Goal: Task Accomplishment & Management: Manage account settings

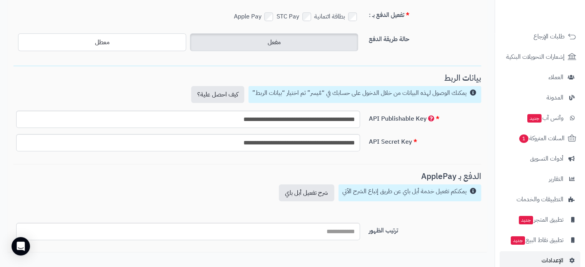
scroll to position [94, 0]
click at [546, 261] on span "الإعدادات" at bounding box center [553, 259] width 22 height 11
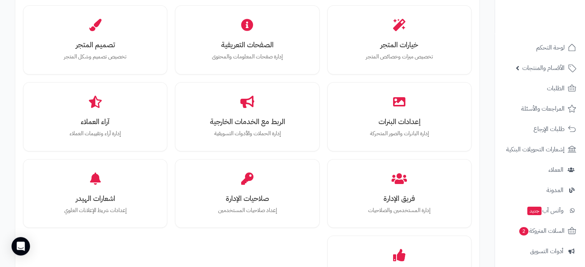
scroll to position [268, 0]
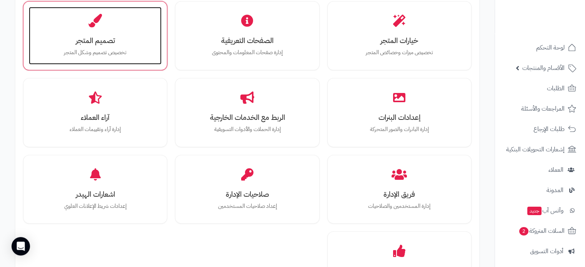
click at [94, 40] on h3 "تصميم المتجر" at bounding box center [95, 41] width 117 height 8
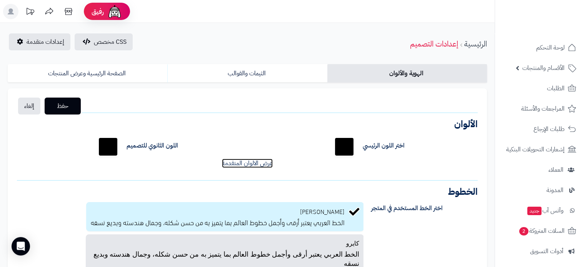
click at [267, 162] on link "عرض الالوان المتقدمة" at bounding box center [247, 163] width 51 height 9
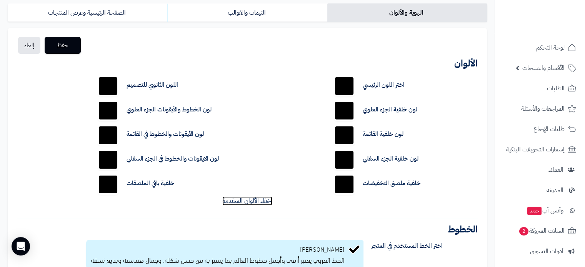
scroll to position [62, 0]
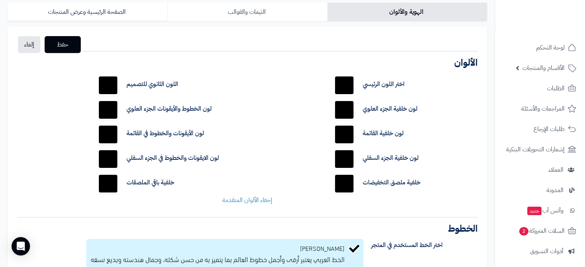
click at [204, 12] on link "الثيمات والقوالب" at bounding box center [247, 12] width 160 height 18
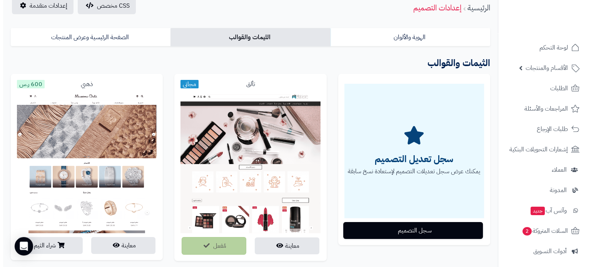
scroll to position [0, 0]
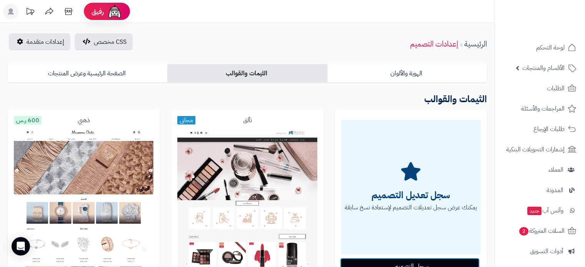
click at [412, 259] on button "سجل التصميم" at bounding box center [410, 266] width 140 height 17
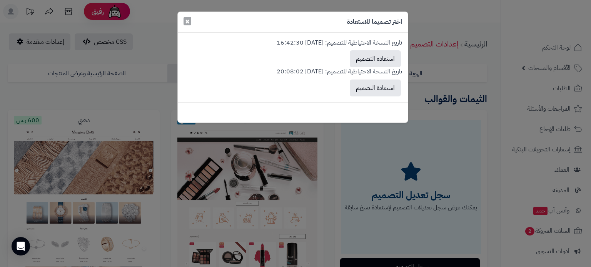
click at [188, 21] on span "×" at bounding box center [187, 21] width 5 height 12
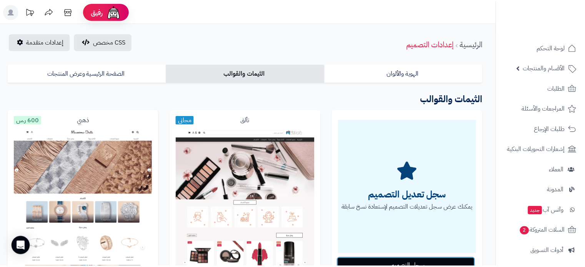
scroll to position [8, 0]
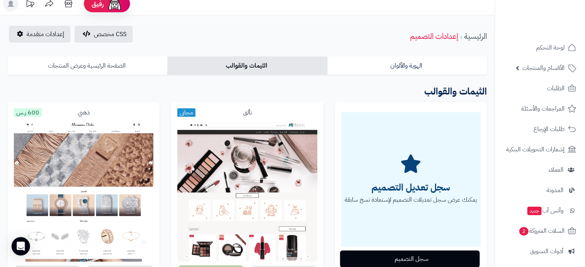
click at [148, 70] on link "الصفحة الرئيسية وعرض المنتجات" at bounding box center [88, 66] width 160 height 18
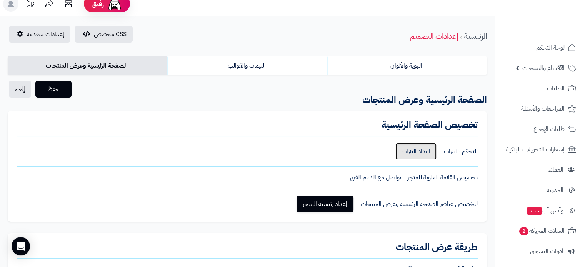
click at [408, 150] on link "اعداد البنرات" at bounding box center [416, 151] width 41 height 17
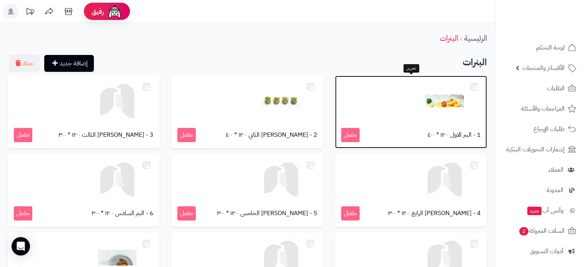
click at [443, 108] on img at bounding box center [445, 101] width 38 height 38
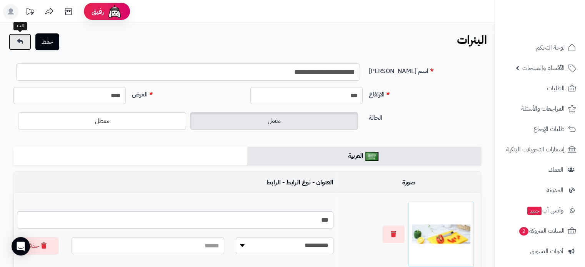
click at [25, 46] on link at bounding box center [20, 41] width 22 height 17
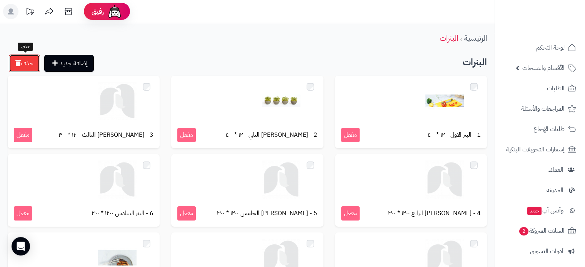
drag, startPoint x: 26, startPoint y: 65, endPoint x: 249, endPoint y: 30, distance: 225.9
click at [26, 65] on button "حذف" at bounding box center [24, 64] width 31 height 18
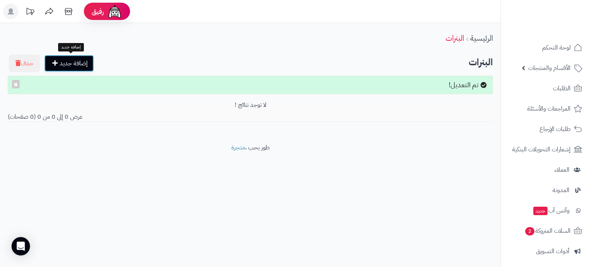
click at [65, 62] on link "إضافة جديد" at bounding box center [69, 63] width 50 height 17
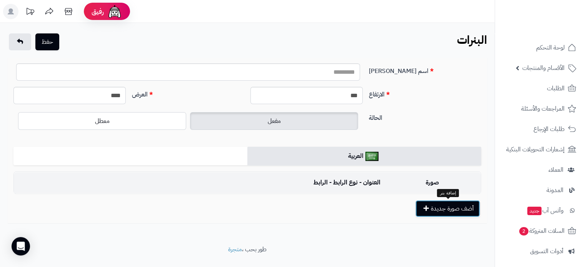
click at [449, 214] on button "أضف صورة جديدة" at bounding box center [448, 208] width 65 height 17
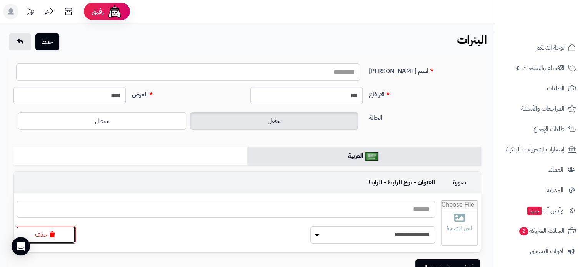
click at [60, 237] on button "حذف" at bounding box center [46, 235] width 60 height 18
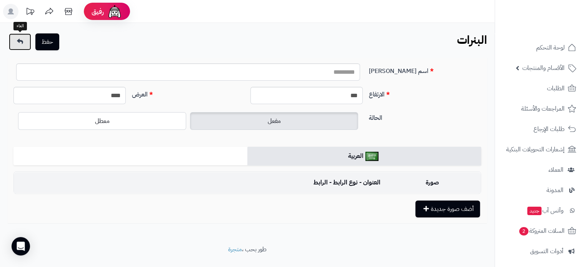
click at [23, 41] on link at bounding box center [20, 41] width 22 height 17
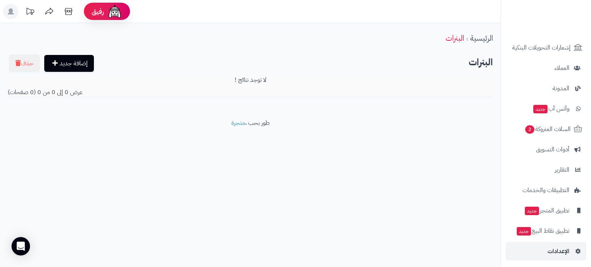
scroll to position [105, 0]
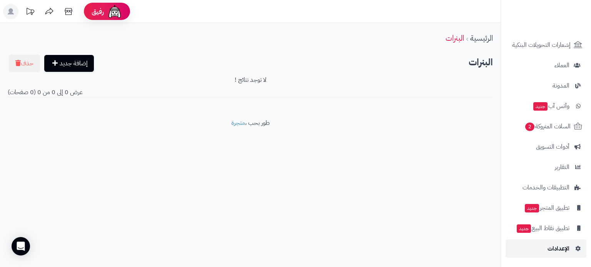
click at [557, 251] on span "الإعدادات" at bounding box center [559, 249] width 22 height 11
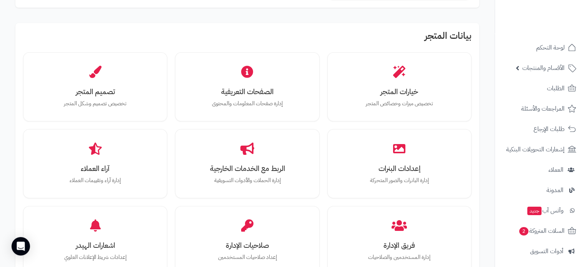
scroll to position [214, 0]
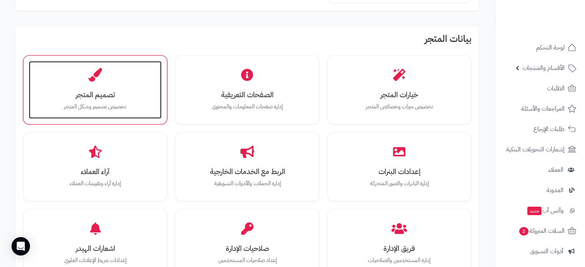
click at [110, 98] on h3 "تصميم المتجر" at bounding box center [95, 95] width 117 height 8
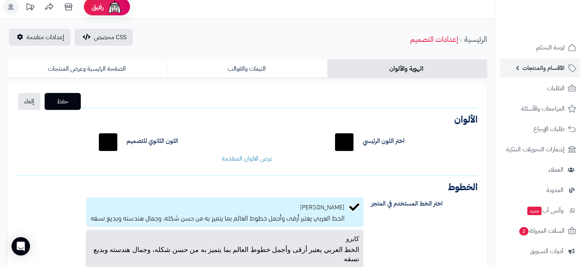
scroll to position [3, 0]
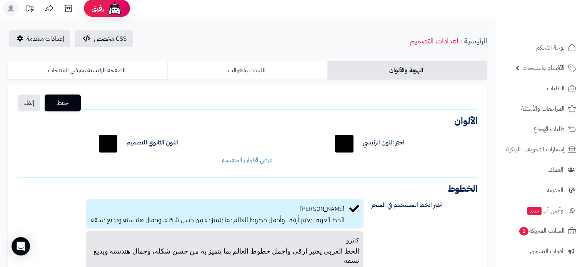
click at [246, 67] on link "الثيمات والقوالب" at bounding box center [247, 70] width 160 height 18
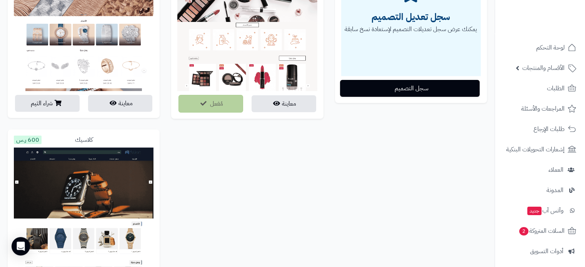
scroll to position [186, 0]
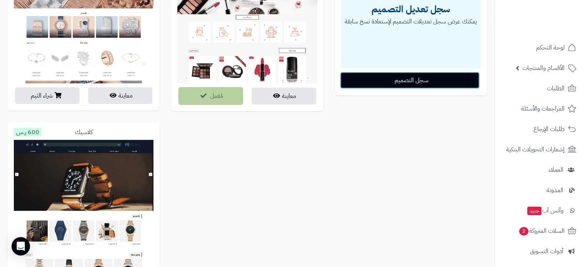
click at [432, 83] on button "سجل التصميم" at bounding box center [410, 80] width 140 height 17
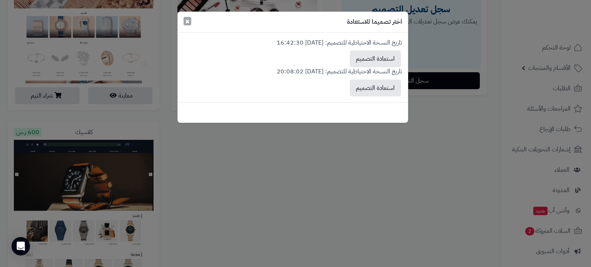
click at [188, 20] on span "×" at bounding box center [187, 21] width 5 height 12
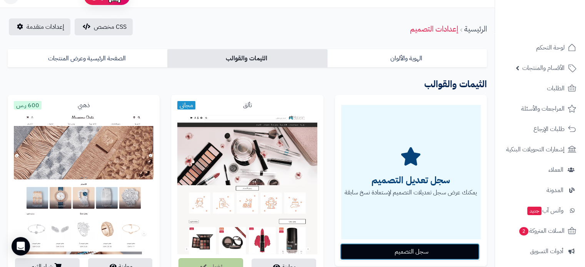
scroll to position [10, 0]
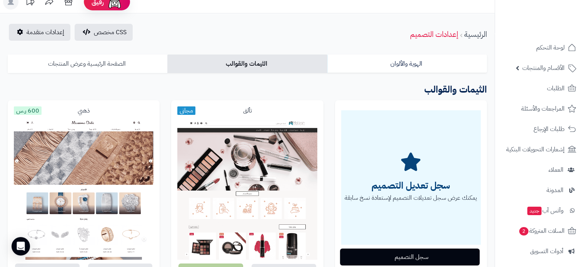
click at [98, 56] on link "الصفحة الرئيسية وعرض المنتجات" at bounding box center [88, 64] width 160 height 18
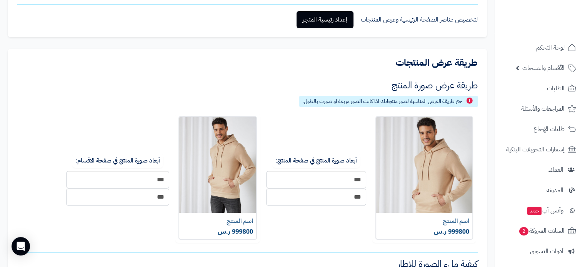
scroll to position [172, 0]
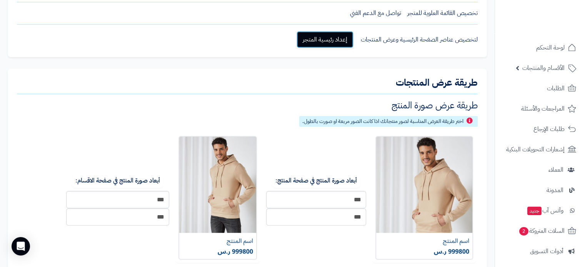
click at [324, 45] on link "إعداد رئيسية المتجر" at bounding box center [325, 39] width 57 height 17
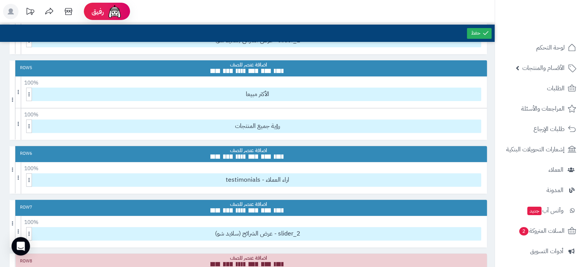
scroll to position [261, 0]
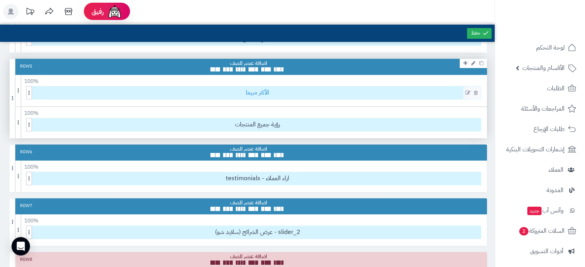
click at [258, 93] on span "الأكثر مبيعا" at bounding box center [257, 93] width 447 height 13
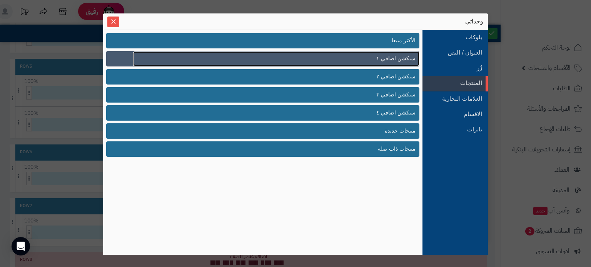
click at [384, 59] on span "سيكشن اضافي ١" at bounding box center [395, 59] width 39 height 8
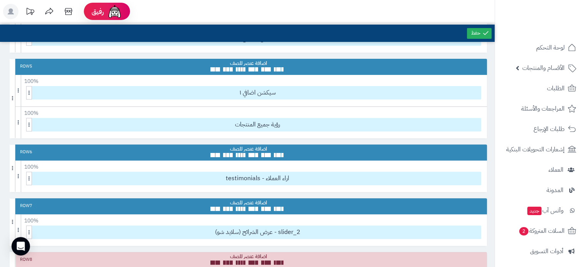
click at [384, 59] on div "Row 5" at bounding box center [249, 67] width 478 height 16
click at [30, 95] on span at bounding box center [29, 92] width 6 height 13
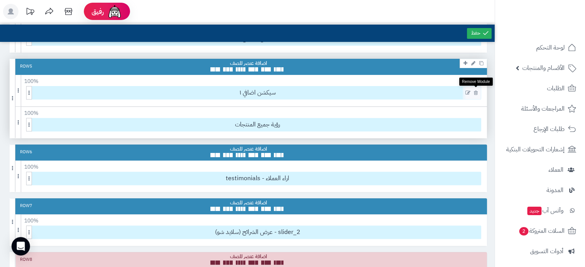
click at [476, 92] on icon at bounding box center [476, 92] width 4 height 5
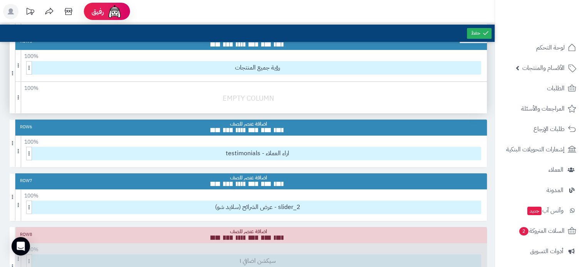
scroll to position [0, 0]
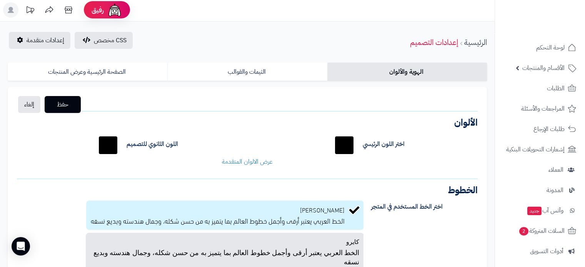
scroll to position [1, 0]
click at [100, 72] on link "الصفحة الرئيسية وعرض المنتجات" at bounding box center [88, 72] width 160 height 18
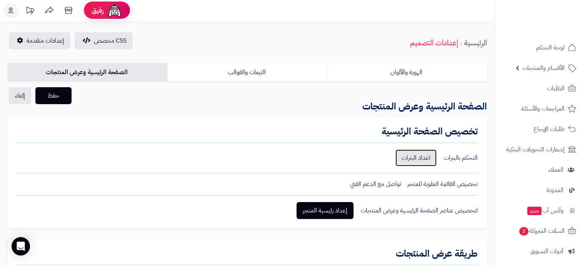
click at [412, 161] on link "اعداد البنرات" at bounding box center [416, 158] width 41 height 17
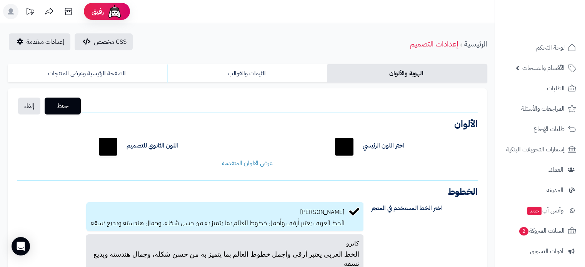
scroll to position [1, 0]
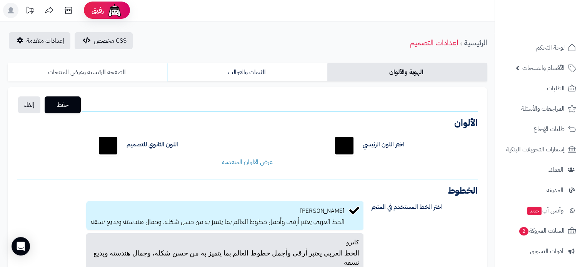
click at [95, 73] on link "الصفحة الرئيسية وعرض المنتجات" at bounding box center [88, 72] width 160 height 18
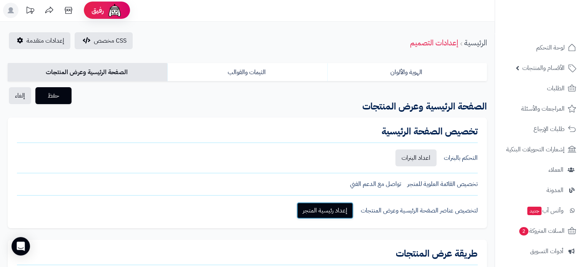
click at [316, 207] on link "إعداد رئيسية المتجر" at bounding box center [325, 210] width 57 height 17
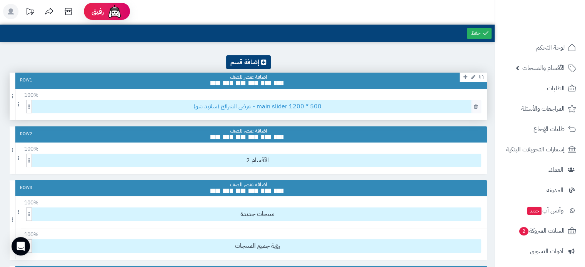
click at [270, 107] on span "عرض الشرائح (سلايد شو) - main slider 1200 * 500" at bounding box center [257, 106] width 447 height 13
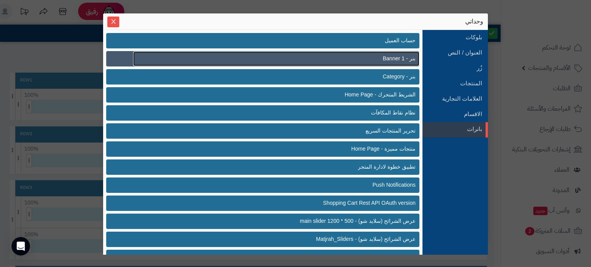
click at [387, 60] on span "بنر - Banner 1" at bounding box center [399, 59] width 33 height 8
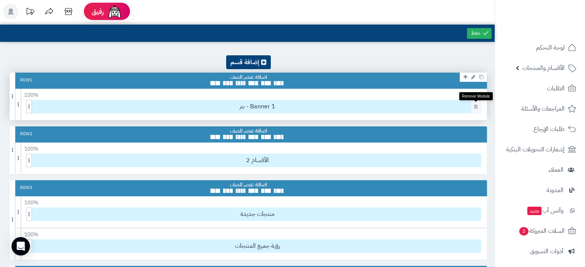
click at [476, 107] on icon at bounding box center [476, 106] width 4 height 5
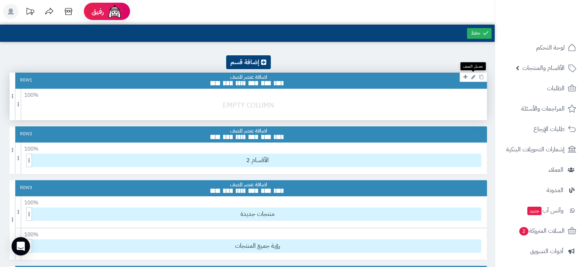
click at [473, 77] on icon at bounding box center [473, 77] width 4 height 5
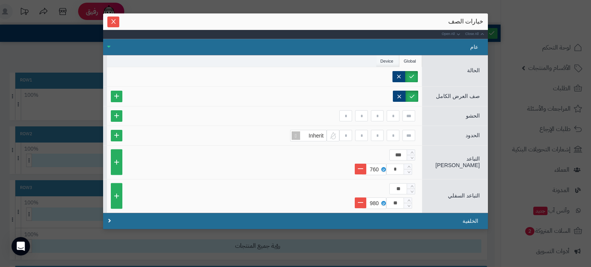
click at [388, 62] on li "Device" at bounding box center [387, 61] width 23 height 12
click at [410, 63] on li "Global" at bounding box center [410, 61] width 23 height 12
click at [396, 63] on li "Device" at bounding box center [387, 61] width 23 height 12
click at [411, 60] on li "Global" at bounding box center [410, 61] width 23 height 12
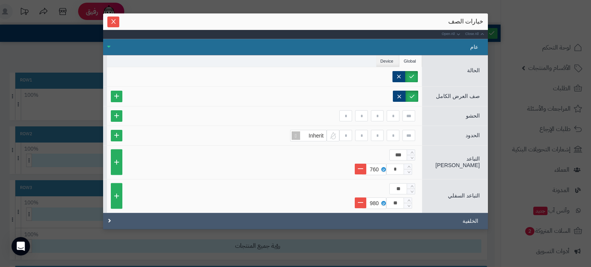
click at [462, 218] on div "الخلفية" at bounding box center [295, 221] width 385 height 17
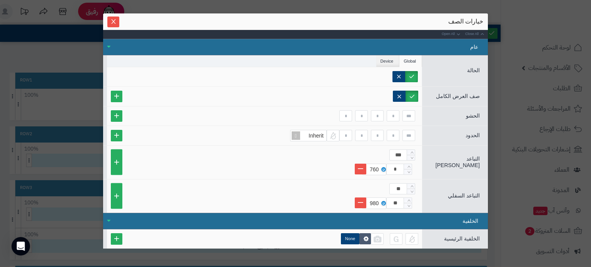
click at [453, 217] on div "الخلفية" at bounding box center [295, 221] width 385 height 17
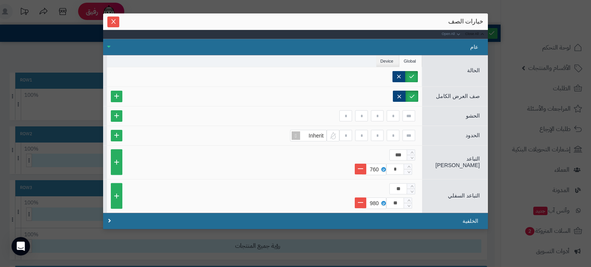
click at [475, 33] on link "Close All" at bounding box center [476, 34] width 24 height 8
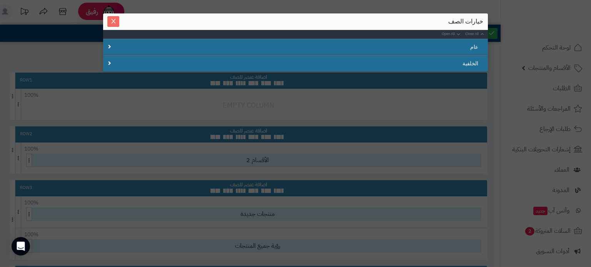
click at [115, 18] on icon "Close" at bounding box center [113, 21] width 6 height 6
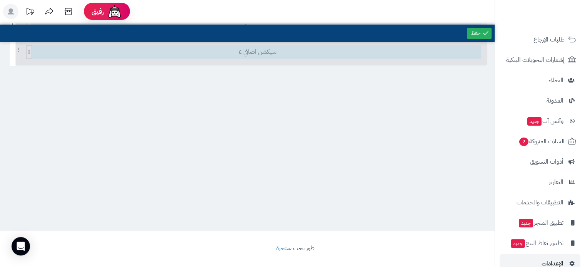
scroll to position [105, 0]
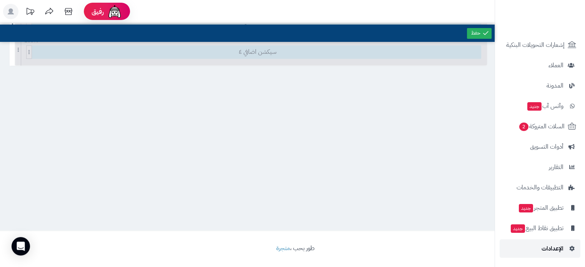
click at [543, 251] on span "الإعدادات" at bounding box center [553, 249] width 22 height 11
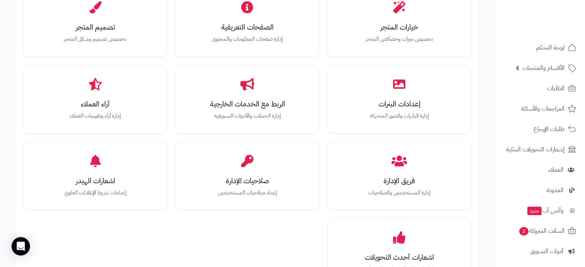
scroll to position [283, 0]
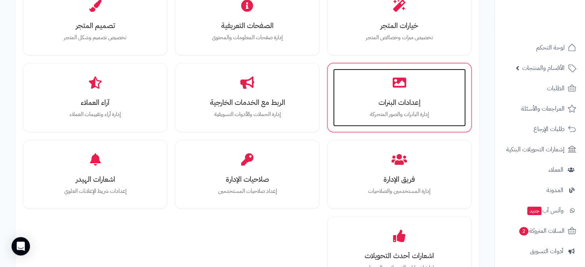
click at [393, 102] on h3 "إعدادات البنرات" at bounding box center [399, 103] width 117 height 8
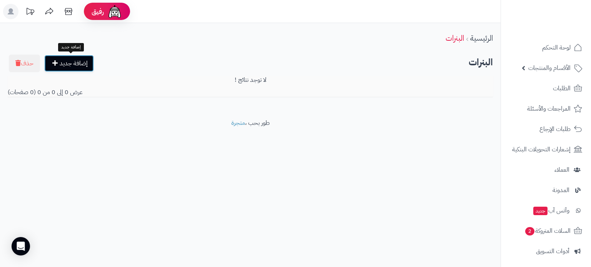
click at [77, 67] on link "إضافة جديد" at bounding box center [69, 63] width 50 height 17
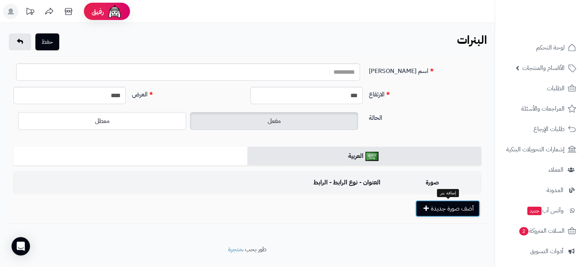
click at [433, 214] on button "أضف صورة جديدة" at bounding box center [448, 208] width 65 height 17
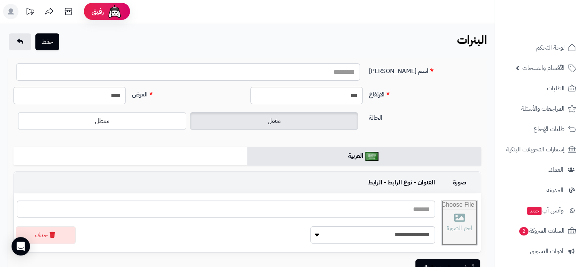
click at [443, 220] on input "file" at bounding box center [460, 222] width 36 height 45
click at [442, 225] on input "file" at bounding box center [460, 222] width 36 height 45
type input "**********"
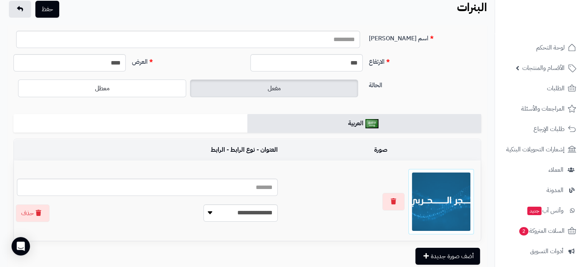
scroll to position [17, 0]
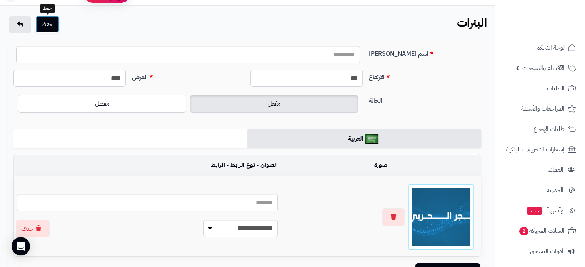
click at [47, 29] on button "حفظ" at bounding box center [47, 24] width 24 height 17
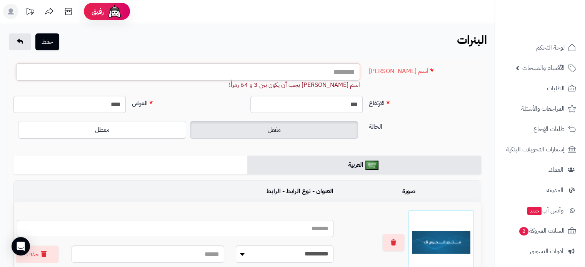
click at [276, 70] on input "اسم [PERSON_NAME]" at bounding box center [188, 71] width 344 height 17
type input "*"
click at [49, 46] on button "حفظ" at bounding box center [47, 41] width 24 height 17
click at [315, 72] on input "*" at bounding box center [188, 71] width 344 height 17
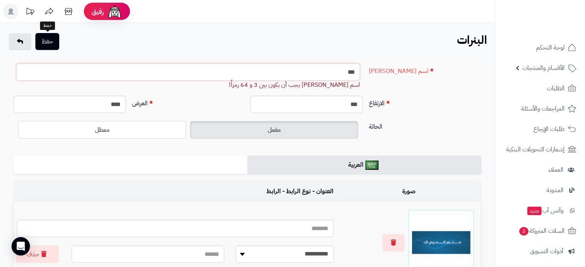
type input "***"
click at [51, 43] on button "حفظ" at bounding box center [47, 41] width 24 height 17
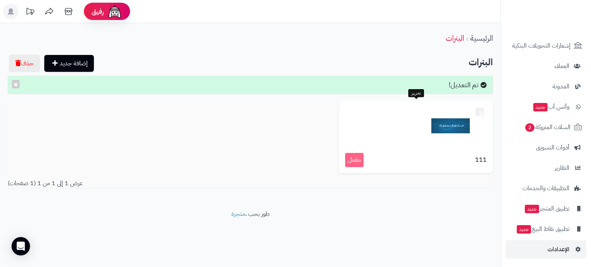
scroll to position [105, 0]
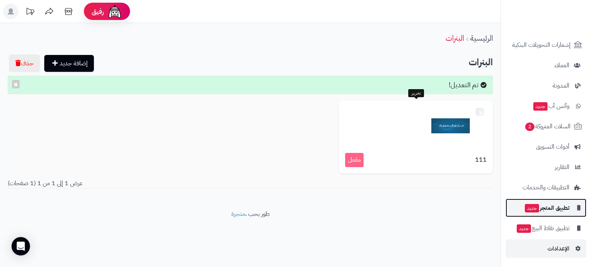
click at [551, 205] on span "تطبيق المتجر جديد" at bounding box center [546, 208] width 45 height 11
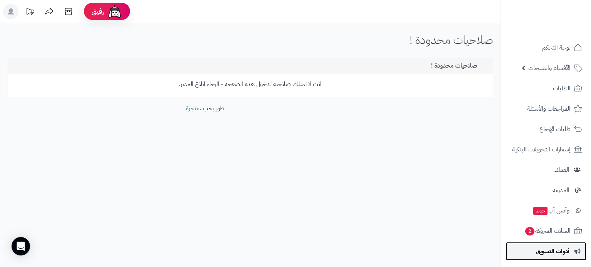
click at [548, 254] on span "أدوات التسويق" at bounding box center [552, 251] width 33 height 11
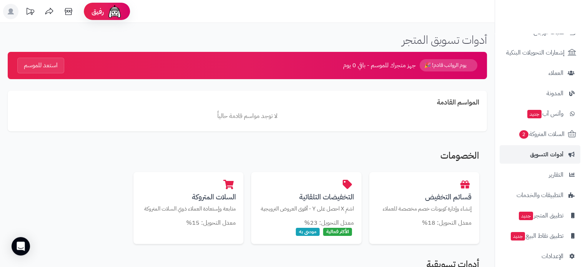
scroll to position [97, 0]
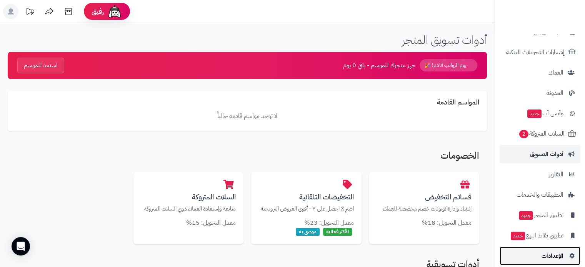
click at [552, 252] on span "الإعدادات" at bounding box center [553, 256] width 22 height 11
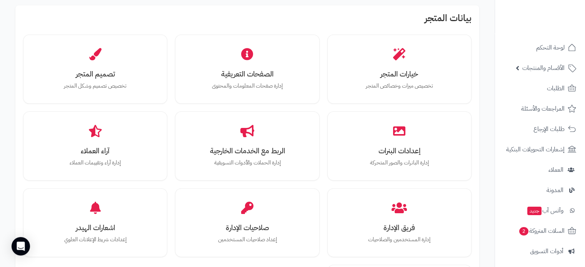
scroll to position [259, 0]
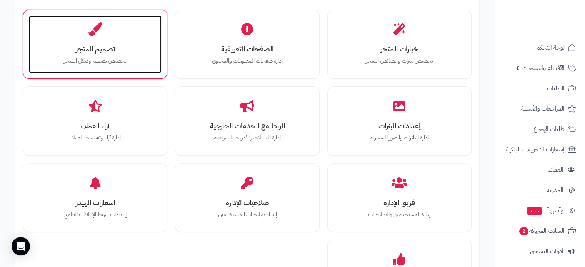
click at [97, 53] on h3 "تصميم المتجر" at bounding box center [95, 49] width 117 height 8
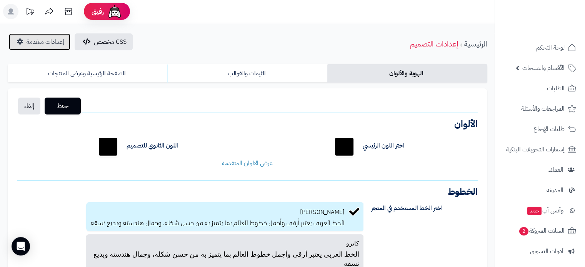
click at [48, 46] on span "إعدادات متقدمة" at bounding box center [46, 41] width 38 height 9
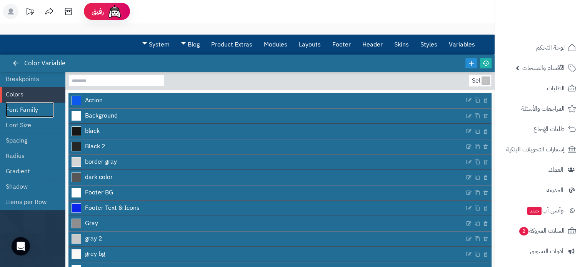
click at [26, 110] on link "Font Family" at bounding box center [30, 109] width 48 height 15
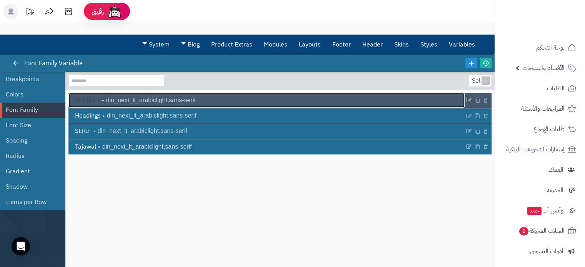
click at [136, 100] on span "din_next_lt_arabiclight,sans-serif" at bounding box center [148, 100] width 96 height 9
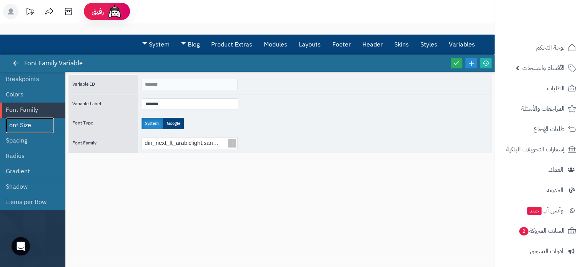
click at [30, 121] on link "Font Size" at bounding box center [30, 125] width 48 height 15
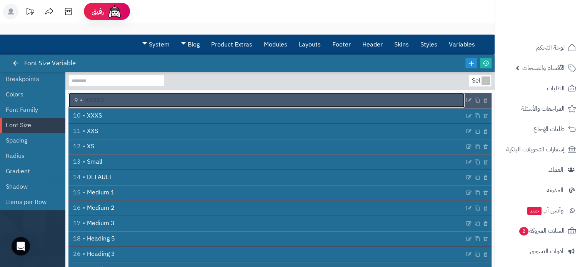
click at [108, 103] on link "XXXXS 9" at bounding box center [266, 100] width 396 height 15
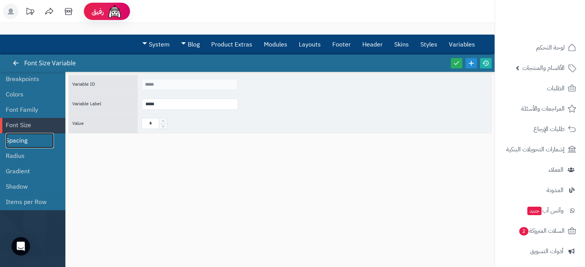
click at [32, 142] on link "Spacing" at bounding box center [30, 140] width 48 height 15
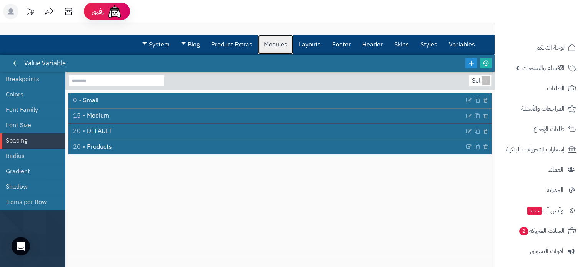
click at [278, 45] on link "Modules" at bounding box center [275, 44] width 35 height 19
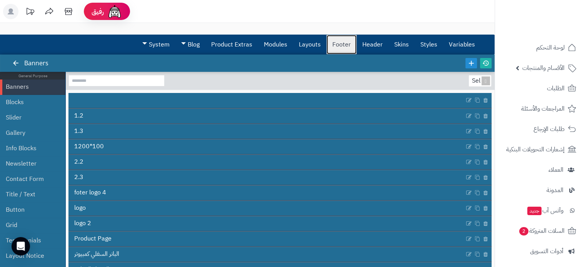
click at [340, 44] on link "Footer" at bounding box center [342, 44] width 30 height 19
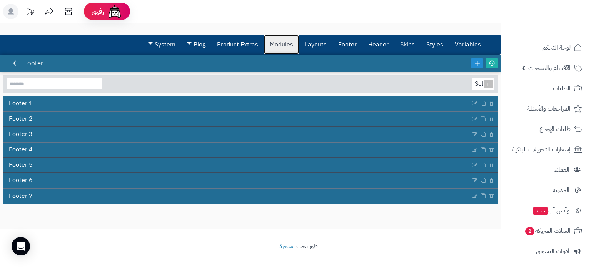
click at [278, 42] on link "Modules" at bounding box center [281, 44] width 35 height 19
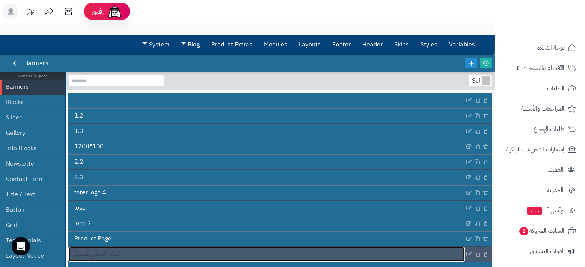
click at [133, 253] on link "البانر السفلي كمبيوتر" at bounding box center [266, 254] width 396 height 15
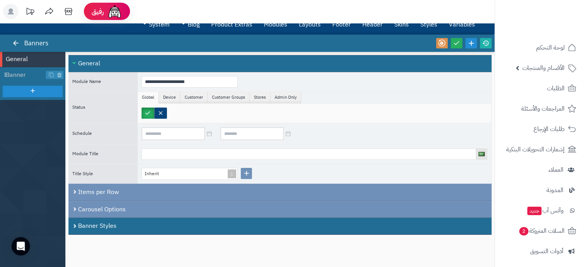
scroll to position [18, 0]
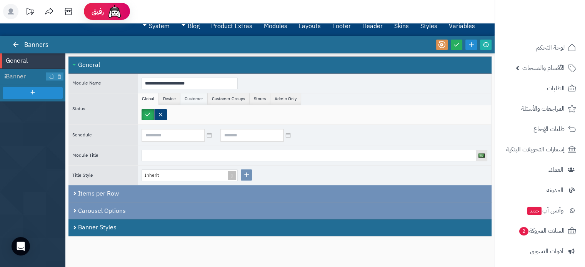
click at [190, 99] on li "Customer" at bounding box center [193, 100] width 27 height 12
click at [223, 100] on li "Customer Groups" at bounding box center [229, 100] width 42 height 12
click at [254, 100] on li "Stores" at bounding box center [260, 100] width 21 height 12
click at [274, 100] on li "Admin Only" at bounding box center [286, 100] width 31 height 12
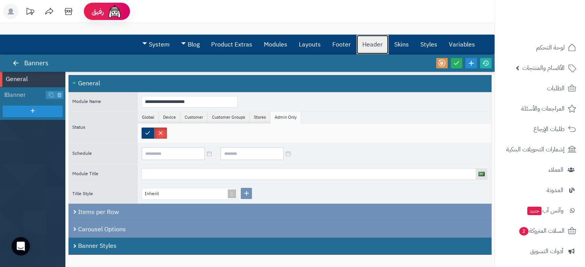
click at [367, 44] on link "Header" at bounding box center [373, 44] width 32 height 19
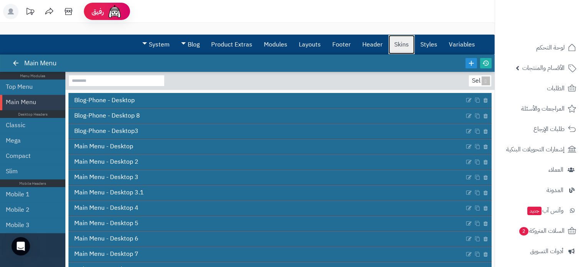
click at [408, 42] on link "Skins" at bounding box center [402, 44] width 26 height 19
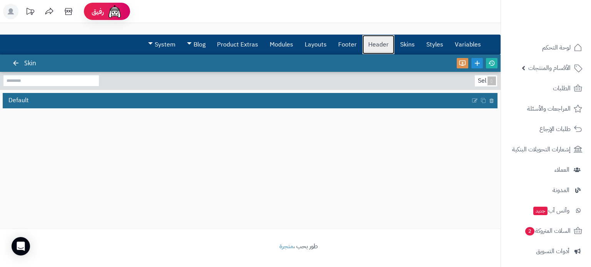
click at [374, 47] on link "Header" at bounding box center [378, 44] width 32 height 19
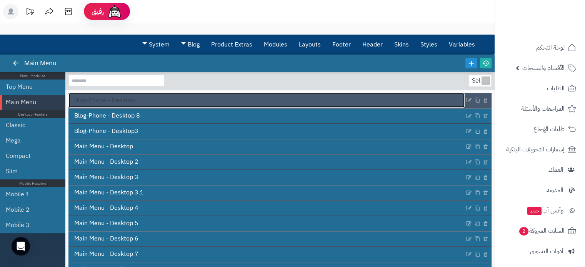
click at [127, 101] on span "Blog-Phone - Desktop" at bounding box center [104, 100] width 60 height 9
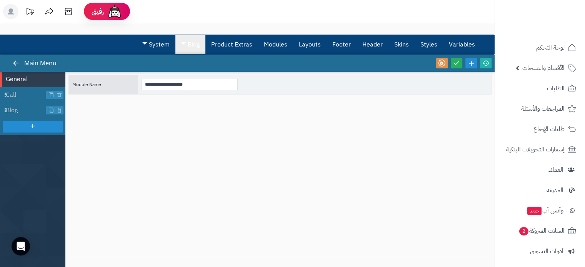
click at [182, 44] on span at bounding box center [183, 43] width 5 height 2
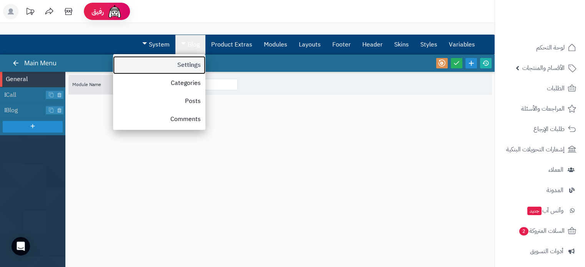
click at [186, 63] on link "Settings" at bounding box center [159, 65] width 92 height 18
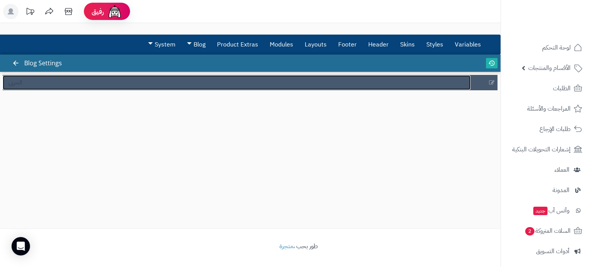
click at [191, 77] on link "الحربي" at bounding box center [237, 82] width 468 height 15
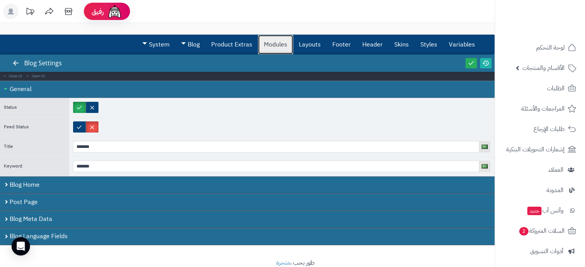
click at [273, 46] on link "Modules" at bounding box center [275, 44] width 35 height 19
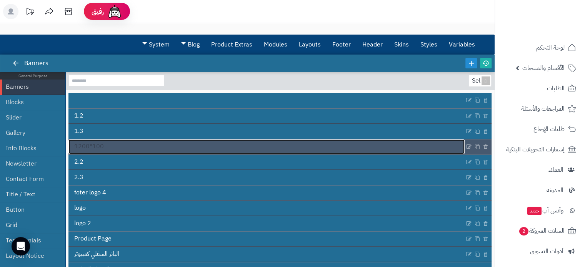
click at [221, 144] on link "1200*100" at bounding box center [266, 147] width 396 height 15
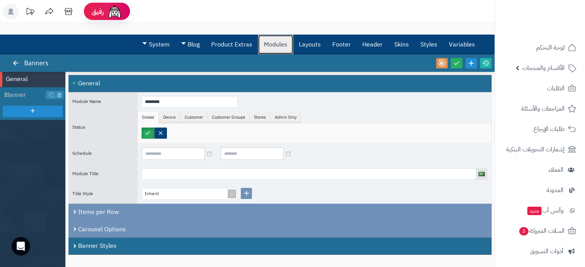
click at [283, 47] on link "Modules" at bounding box center [275, 44] width 35 height 19
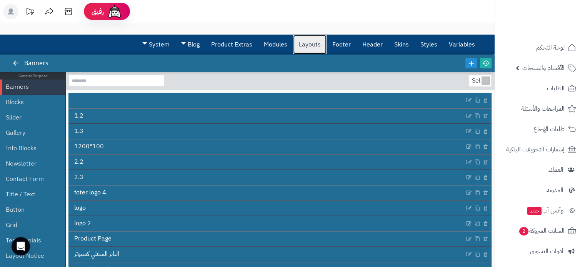
click at [323, 47] on link "Layouts" at bounding box center [309, 44] width 33 height 19
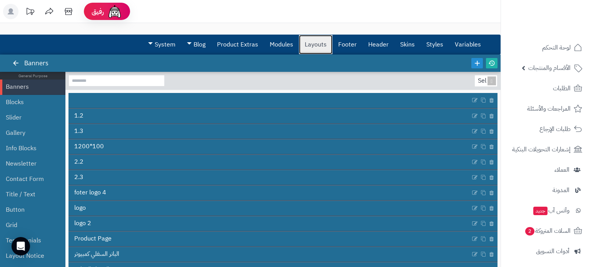
click at [323, 47] on link "Layouts" at bounding box center [315, 44] width 33 height 19
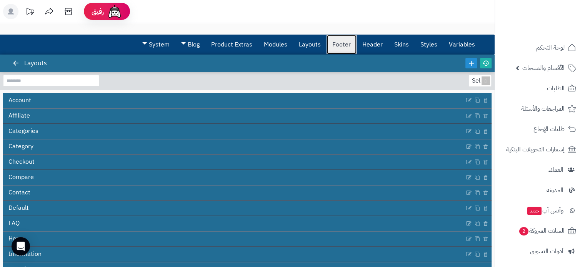
click at [344, 49] on link "Footer" at bounding box center [342, 44] width 30 height 19
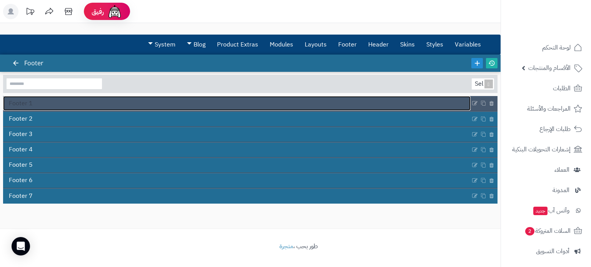
click at [322, 104] on link "Footer 1" at bounding box center [237, 103] width 468 height 15
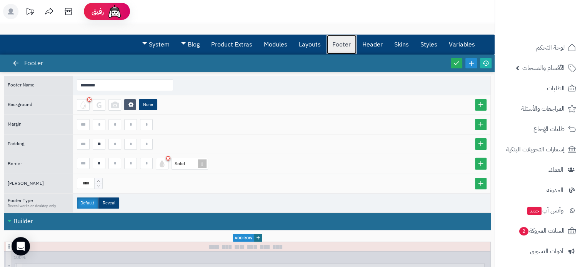
click at [342, 44] on link "Footer" at bounding box center [342, 44] width 30 height 19
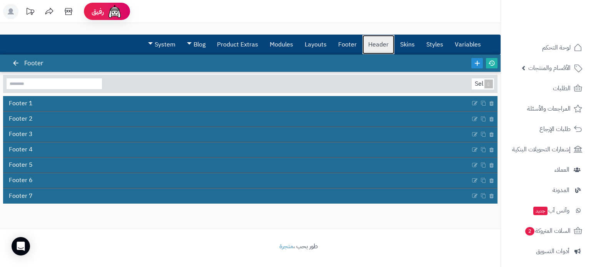
click at [373, 47] on link "Header" at bounding box center [378, 44] width 32 height 19
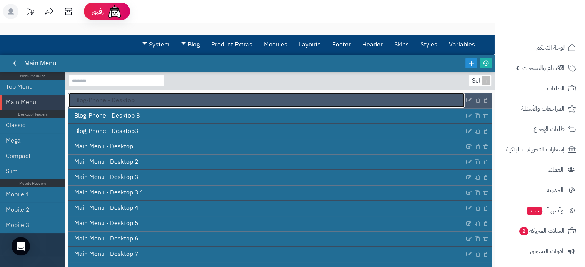
click at [161, 97] on link "Blog-Phone - Desktop" at bounding box center [266, 100] width 396 height 15
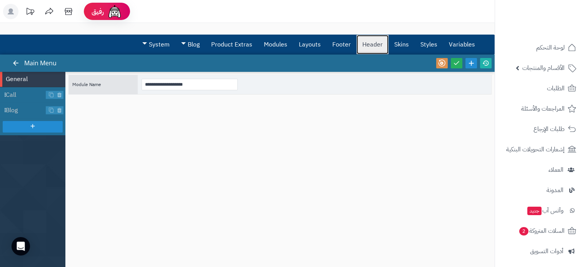
click at [368, 42] on link "Header" at bounding box center [373, 44] width 32 height 19
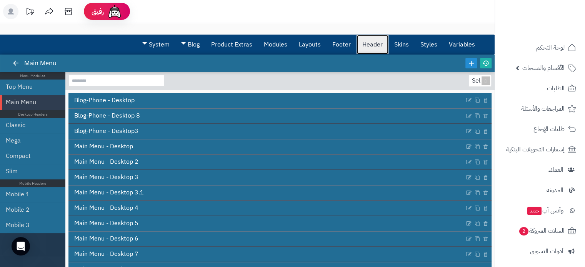
scroll to position [29, 0]
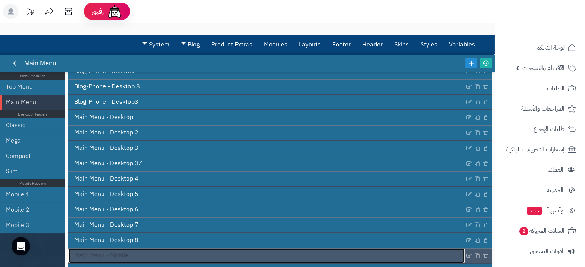
click at [151, 250] on link "Main Menu - Mobile" at bounding box center [266, 256] width 396 height 15
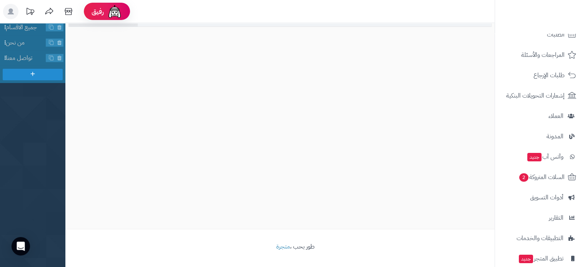
scroll to position [105, 0]
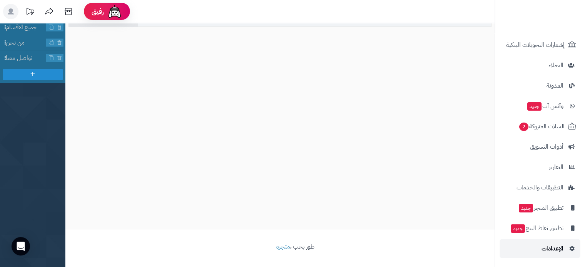
click at [542, 247] on span "الإعدادات" at bounding box center [553, 249] width 22 height 11
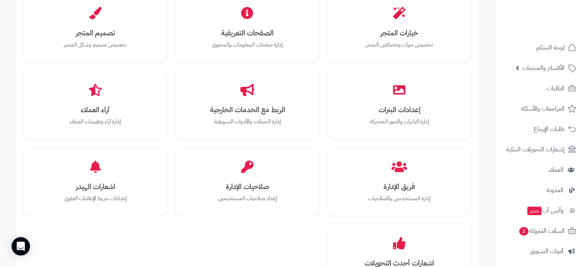
scroll to position [281, 0]
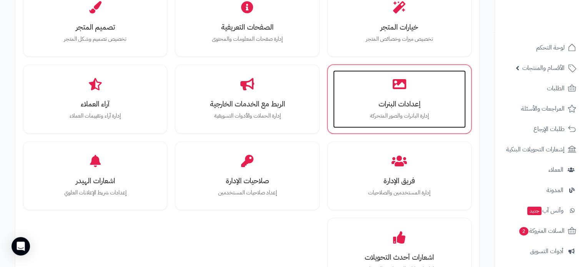
click at [408, 102] on h3 "إعدادات البنرات" at bounding box center [399, 104] width 117 height 8
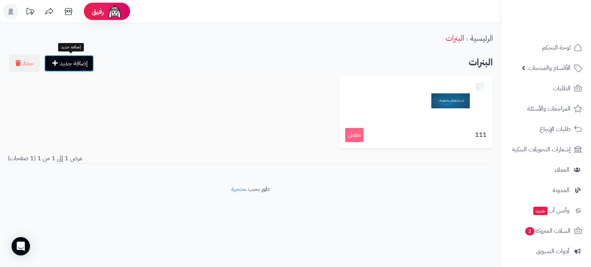
click at [90, 63] on link "إضافة جديد" at bounding box center [69, 63] width 50 height 17
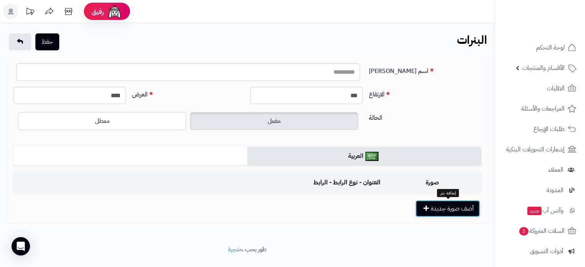
click at [435, 212] on button "أضف صورة جديدة" at bounding box center [448, 208] width 65 height 17
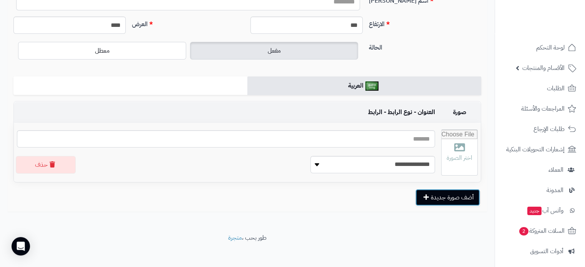
scroll to position [69, 0]
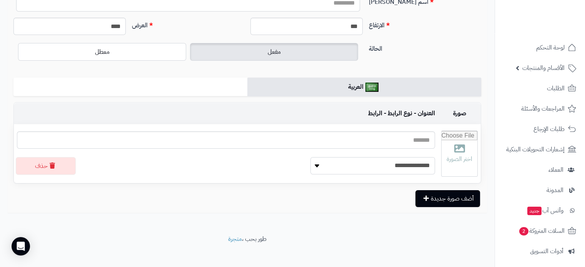
click at [311, 168] on select "**********" at bounding box center [373, 165] width 125 height 17
click at [54, 164] on button "حذف" at bounding box center [46, 166] width 60 height 18
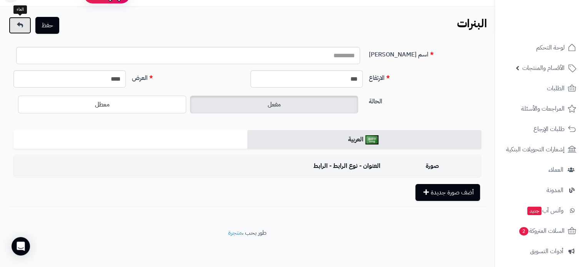
click at [22, 29] on link at bounding box center [20, 25] width 22 height 17
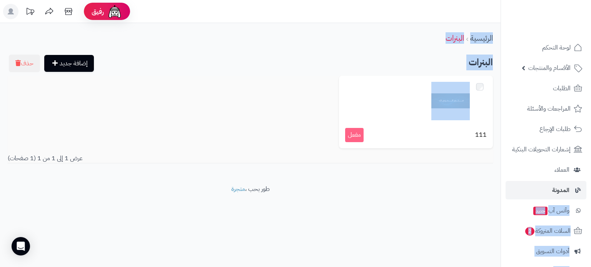
drag, startPoint x: 500, startPoint y: 140, endPoint x: 504, endPoint y: 194, distance: 53.7
click at [504, 194] on div "رفيق ! الطلبات معالجة مكتمل إرجاع المنتجات العملاء المتواجدون الان 2 عملاء منتظ…" at bounding box center [295, 133] width 591 height 267
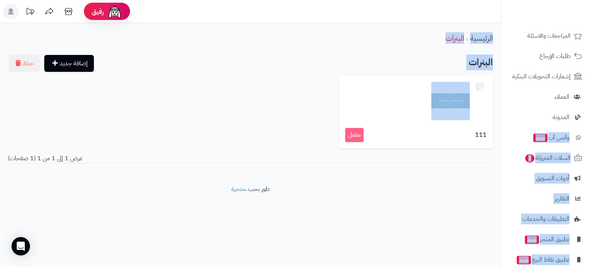
scroll to position [77, 0]
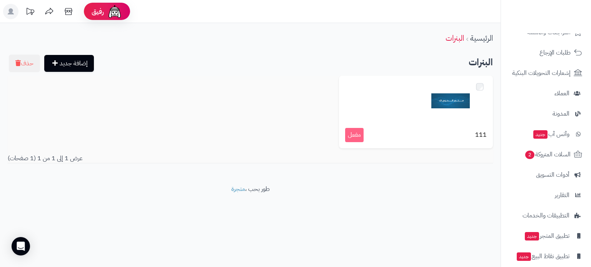
click at [484, 244] on div "رفيق ! الطلبات معالجة مكتمل إرجاع المنتجات العملاء المتواجدون الان 2 عملاء منتظ…" at bounding box center [295, 133] width 591 height 267
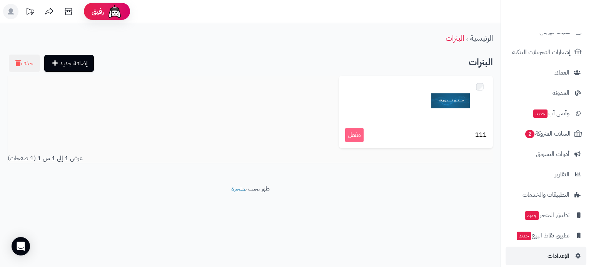
scroll to position [103, 0]
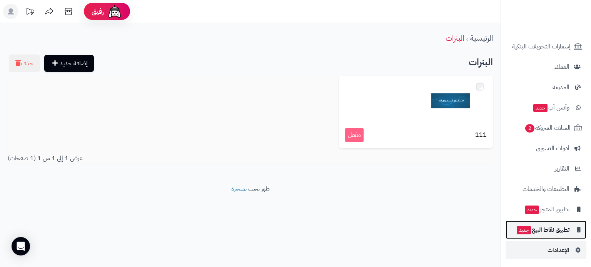
click at [549, 232] on span "تطبيق نقاط البيع جديد" at bounding box center [542, 230] width 53 height 11
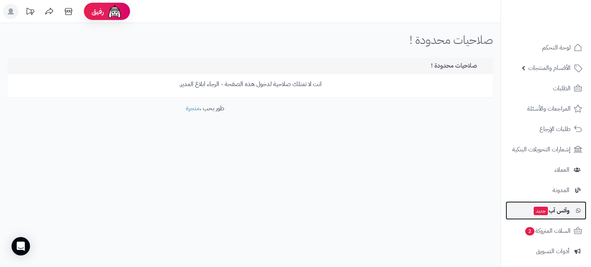
click at [555, 212] on span "وآتس آب جديد" at bounding box center [551, 210] width 37 height 11
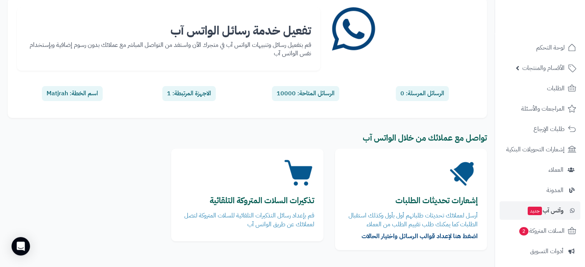
scroll to position [61, 0]
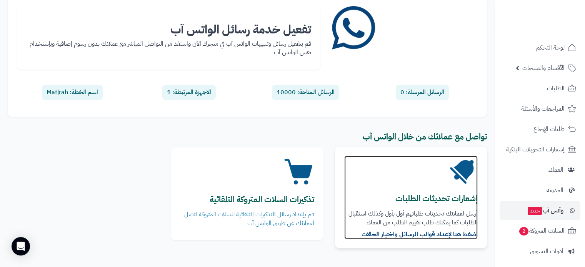
click at [413, 197] on b "إشعارات تحديثات الطلبات" at bounding box center [437, 199] width 82 height 12
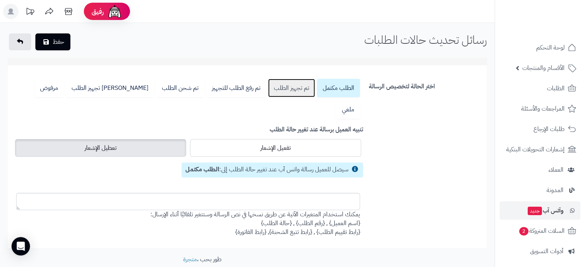
click at [285, 89] on link "تم تجهيز الطلب" at bounding box center [291, 88] width 47 height 18
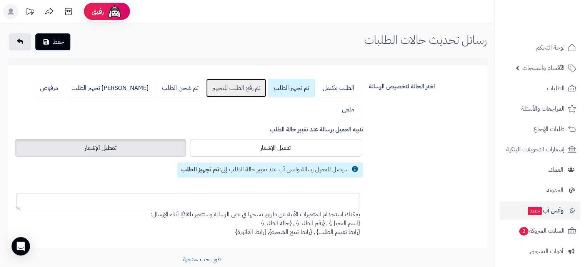
click at [248, 89] on link "تم رفع الطلب للتجهيز" at bounding box center [236, 88] width 60 height 18
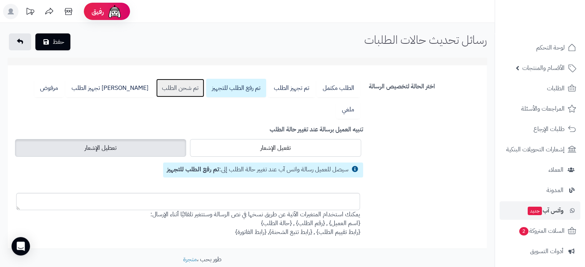
click at [182, 89] on link "تم شحن الطلب" at bounding box center [180, 88] width 48 height 18
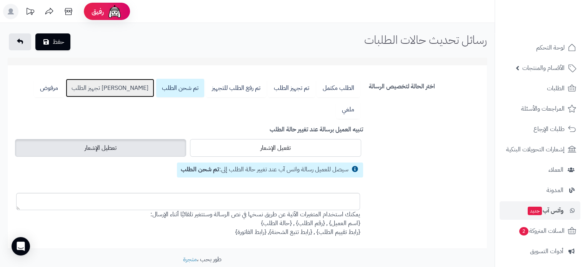
click at [132, 90] on link "جاري تجهيز الطلب" at bounding box center [110, 88] width 89 height 18
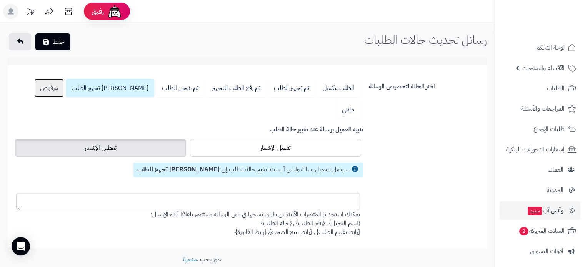
click at [64, 89] on link "مرفوض" at bounding box center [49, 88] width 30 height 18
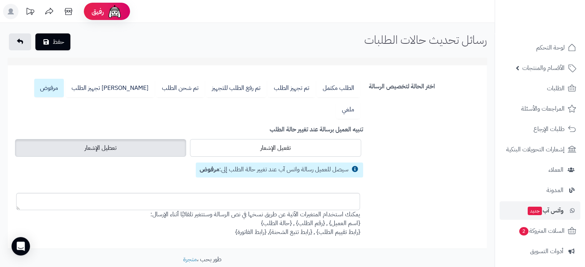
click at [68, 89] on ul "الطلب مكتمل تم تجهيز الطلب تم رفع الطلب للتجهيز تم شحن الطلب جاري تجهيز الطلب م…" at bounding box center [188, 100] width 344 height 43
click at [336, 100] on link "ملغي" at bounding box center [348, 109] width 24 height 18
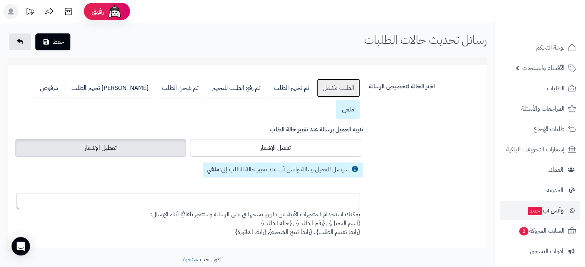
click at [344, 86] on link "الطلب مكتمل" at bounding box center [338, 88] width 43 height 18
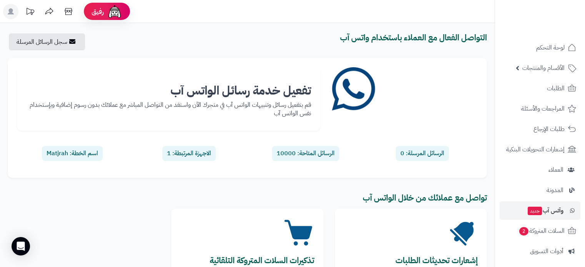
scroll to position [61, 0]
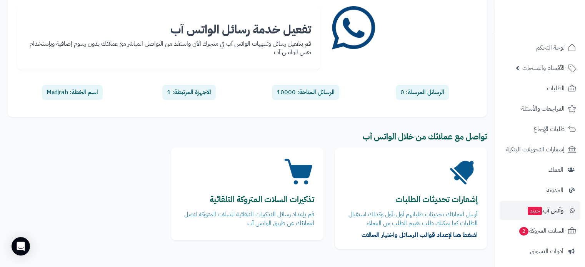
click at [297, 94] on div "الرسائل المتاحة: 10000" at bounding box center [305, 92] width 67 height 15
click at [283, 92] on div "الرسائل المتاحة: 10000" at bounding box center [305, 92] width 67 height 15
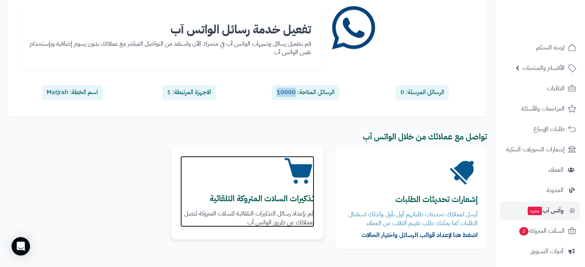
click at [306, 210] on p "قم بإعداد رسائل التذكيرات التلقائية للسلات المتروكة لتصل لعملائك عن طريق الواتس…" at bounding box center [247, 219] width 134 height 18
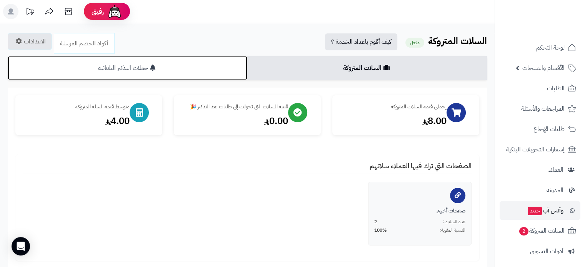
click at [193, 71] on link "حملات التذكير التلقائية" at bounding box center [128, 68] width 240 height 24
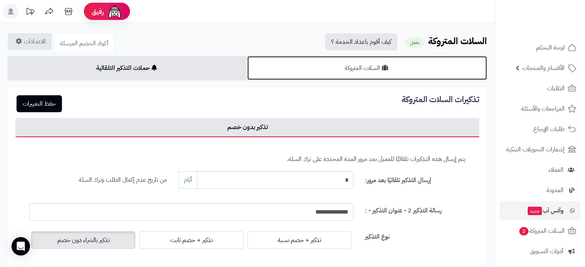
click at [329, 74] on link "السلات المتروكة" at bounding box center [367, 68] width 240 height 24
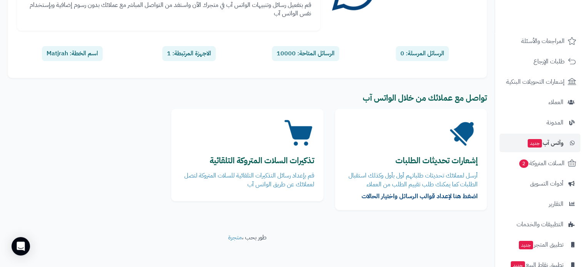
scroll to position [105, 0]
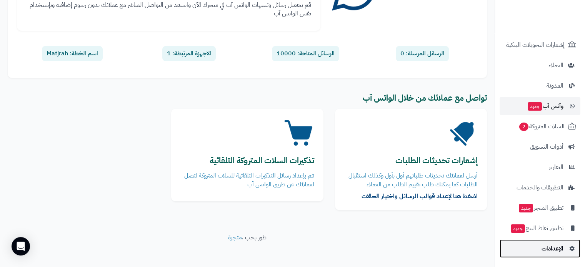
click at [540, 246] on link "الإعدادات" at bounding box center [540, 249] width 81 height 18
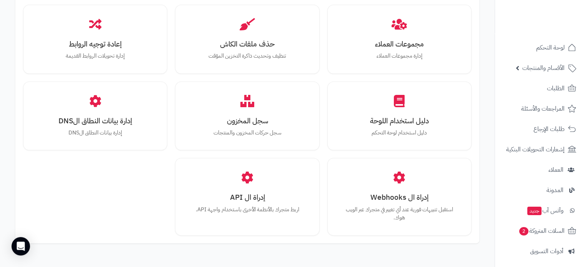
scroll to position [902, 0]
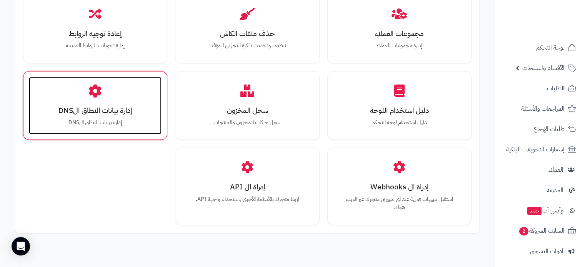
click at [94, 109] on h3 "إدارة بيانات النطاق الDNS" at bounding box center [95, 111] width 117 height 8
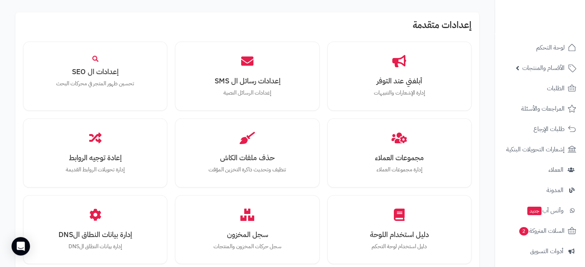
scroll to position [800, 0]
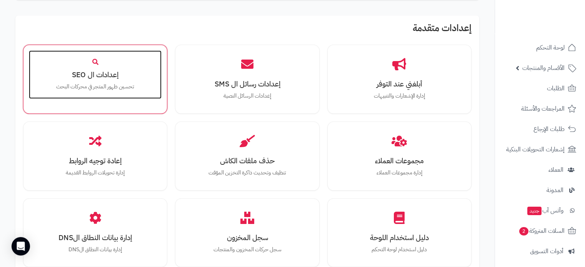
click at [103, 79] on h3 "إعدادات ال SEO" at bounding box center [95, 75] width 117 height 8
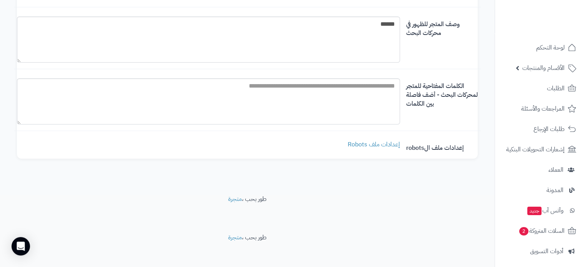
scroll to position [100, 0]
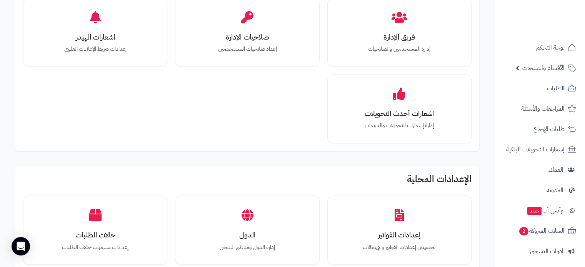
scroll to position [406, 0]
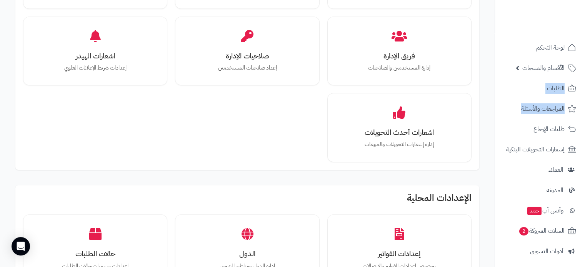
drag, startPoint x: 494, startPoint y: 114, endPoint x: 494, endPoint y: 63, distance: 50.0
click at [495, 63] on nav "لوحة التحكم الأقسام والمنتجات المنتجات الأقسام الماركات مواصفات المنتجات مواصفا…" at bounding box center [540, 143] width 90 height 267
click at [477, 38] on div "بيانات المتجر خيارات المتجر تخصيص ميزات وخصائص المتجر الصفحات التعريفية إدارة ص…" at bounding box center [247, 1] width 464 height 337
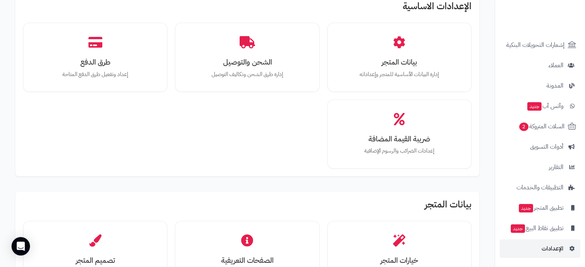
scroll to position [45, 0]
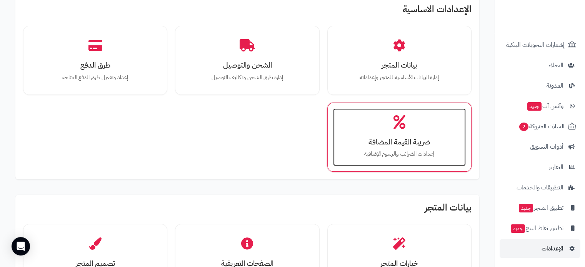
click at [380, 143] on h3 "ضريبة القيمة المضافة" at bounding box center [399, 142] width 117 height 8
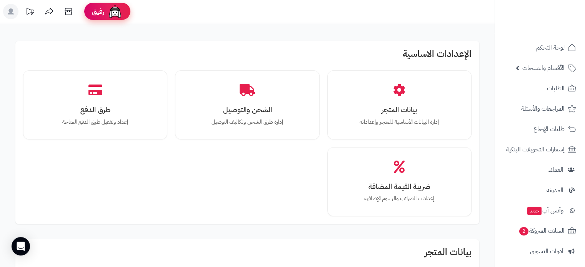
click at [99, 18] on div "رفيق" at bounding box center [107, 11] width 31 height 15
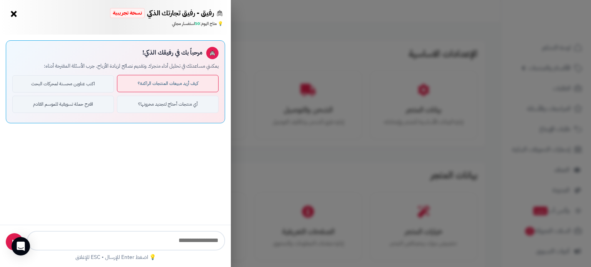
click at [185, 85] on button "كيف أزيد مبيعات المنتجات الراكدة؟" at bounding box center [168, 83] width 102 height 17
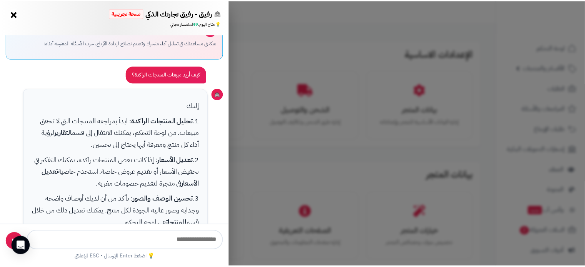
scroll to position [22, 0]
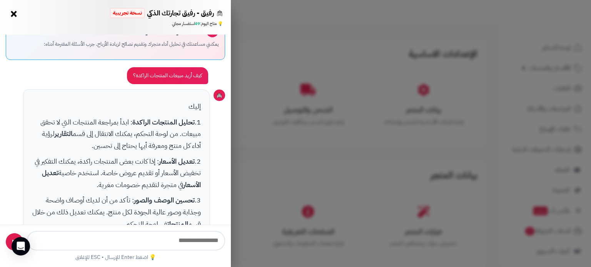
click at [70, 77] on div "كيف أزيد مبيعات المنتجات الراكدة؟" at bounding box center [115, 75] width 219 height 19
click at [272, 38] on div "رفيق - رفيق تجارتك الذكي نسخة تجريبية 🌱 تاجر جديد × 💡 متاح اليوم: 49 استفسار مج…" at bounding box center [295, 133] width 591 height 267
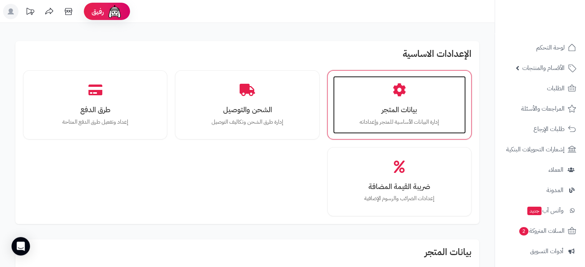
click at [391, 112] on h3 "بيانات المتجر" at bounding box center [399, 110] width 117 height 8
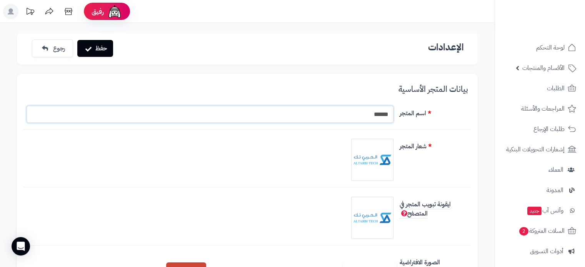
click at [364, 116] on input "******" at bounding box center [210, 114] width 367 height 17
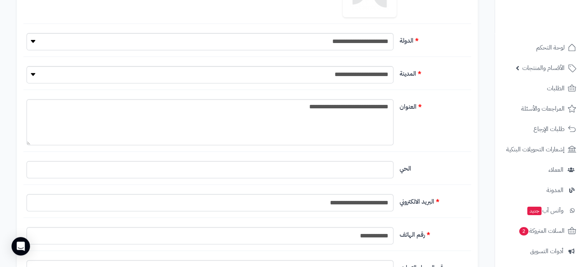
scroll to position [301, 0]
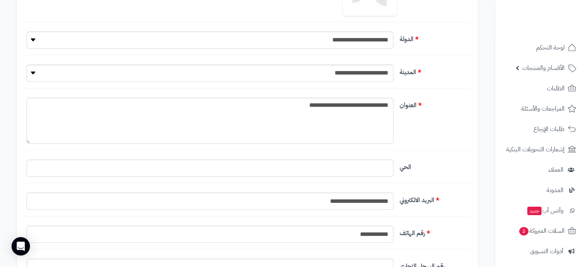
type input "*********"
click at [372, 75] on select "**********" at bounding box center [210, 73] width 367 height 17
select select "***"
click at [27, 65] on select "**********" at bounding box center [210, 73] width 367 height 17
click at [319, 104] on textarea "**********" at bounding box center [210, 121] width 367 height 46
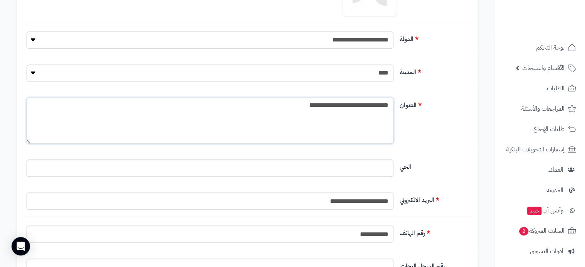
click at [319, 104] on textarea "**********" at bounding box center [210, 121] width 367 height 46
type textarea "**********"
click at [332, 170] on input "البريد الالكتروني" at bounding box center [210, 168] width 367 height 17
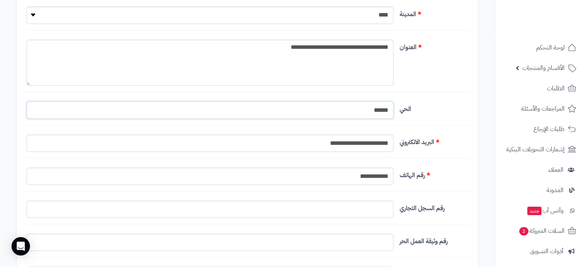
scroll to position [379, 0]
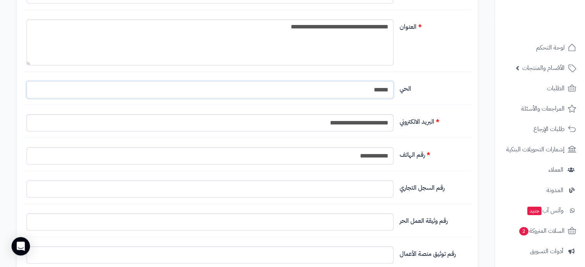
type input "******"
drag, startPoint x: 354, startPoint y: 121, endPoint x: 266, endPoint y: 124, distance: 88.2
click at [266, 124] on input "**********" at bounding box center [210, 122] width 367 height 17
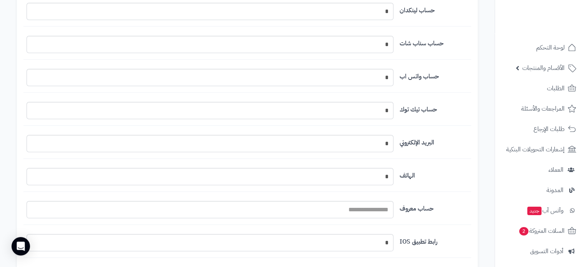
scroll to position [787, 0]
type input "**********"
click at [356, 205] on input "اسم المتجر" at bounding box center [210, 208] width 367 height 17
paste input "******"
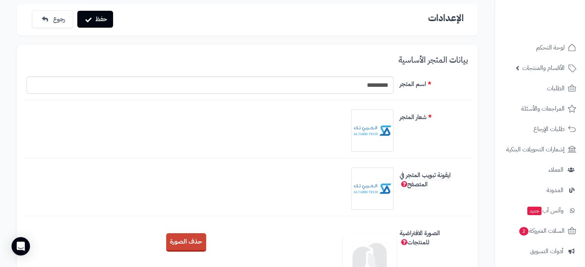
scroll to position [0, 0]
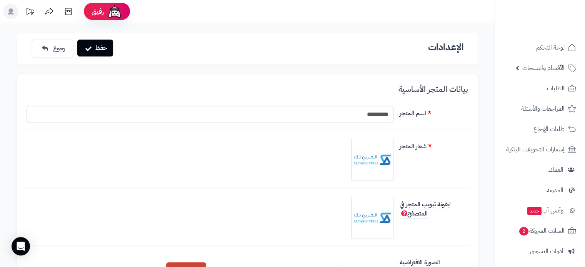
type input "******"
click at [105, 44] on button "حفظ" at bounding box center [95, 48] width 36 height 17
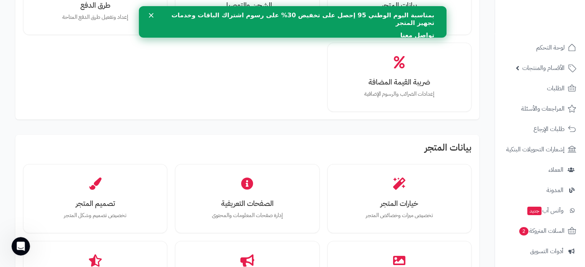
scroll to position [134, 0]
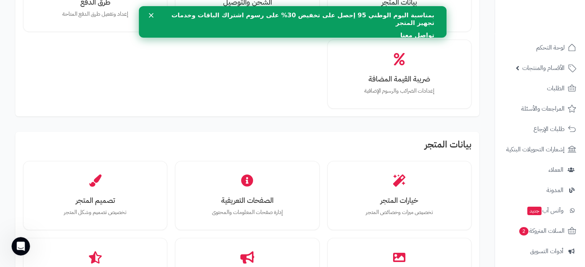
click at [150, 14] on icon "إغلاق" at bounding box center [151, 15] width 5 height 5
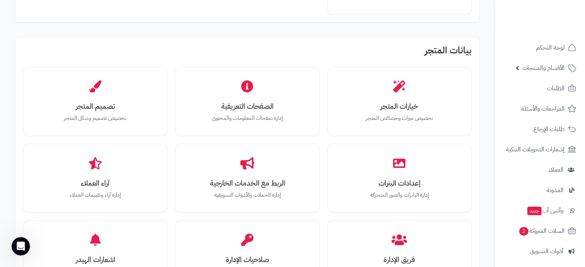
scroll to position [230, 0]
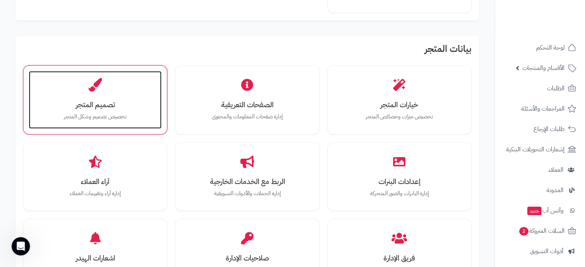
click at [100, 118] on p "تخصيص تصميم وشكل المتجر" at bounding box center [95, 117] width 117 height 8
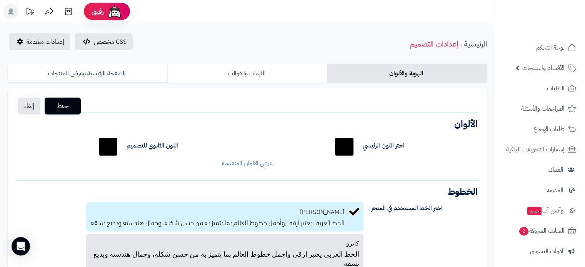
click at [286, 72] on link "الثيمات والقوالب" at bounding box center [247, 73] width 160 height 18
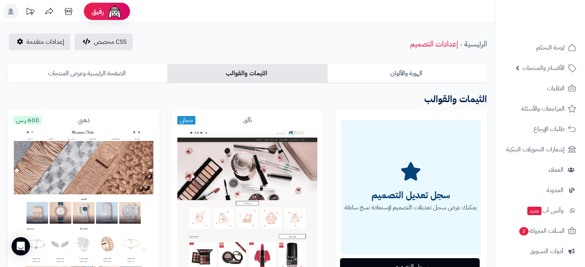
click at [102, 77] on link "الصفحة الرئيسية وعرض المنتجات" at bounding box center [88, 73] width 160 height 18
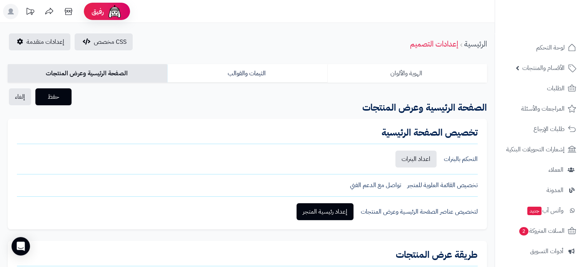
click at [398, 77] on link "الهوية والألوان" at bounding box center [407, 73] width 160 height 18
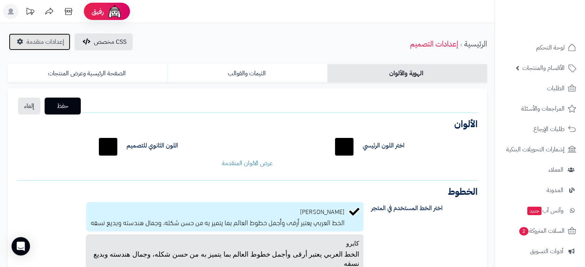
click at [30, 46] on span "إعدادات متقدمة" at bounding box center [46, 41] width 38 height 9
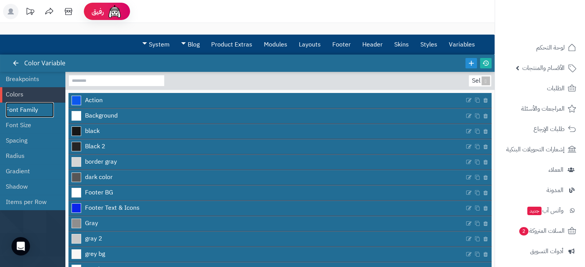
click at [18, 110] on link "Font Family" at bounding box center [30, 109] width 48 height 15
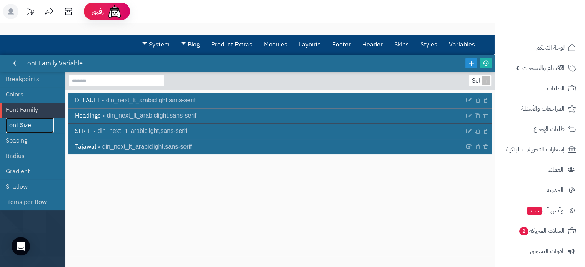
click at [23, 122] on link "Font Size" at bounding box center [30, 125] width 48 height 15
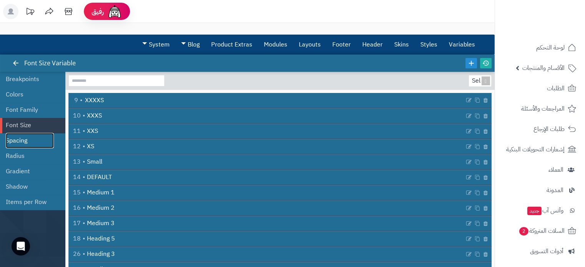
click at [26, 143] on link "Spacing" at bounding box center [30, 140] width 48 height 15
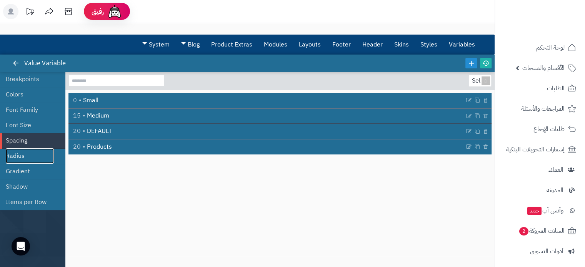
click at [23, 158] on link "Radius" at bounding box center [30, 156] width 48 height 15
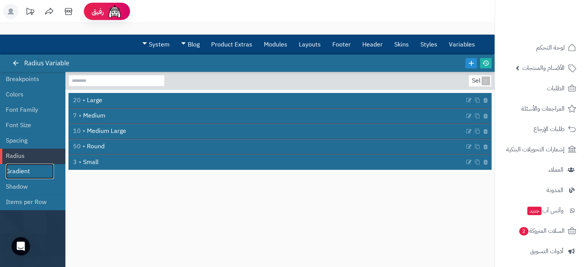
click at [23, 167] on link "Gradient" at bounding box center [30, 171] width 48 height 15
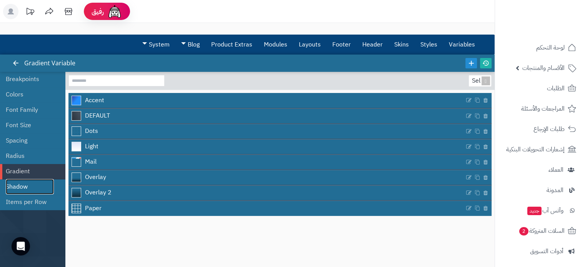
click at [23, 186] on link "Shadow" at bounding box center [30, 186] width 48 height 15
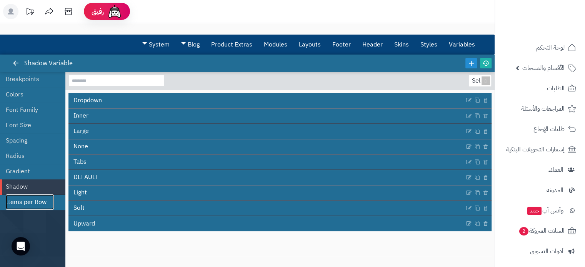
click at [27, 201] on link "Items per Row" at bounding box center [30, 202] width 48 height 15
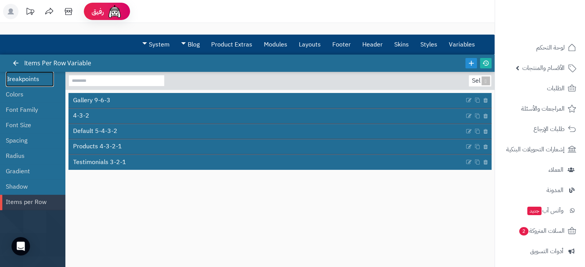
click at [28, 80] on link "Breakpoints" at bounding box center [30, 79] width 48 height 15
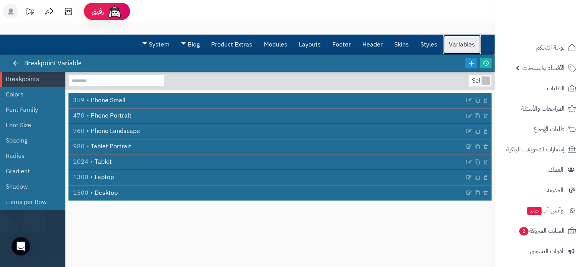
click at [472, 46] on link "Variables" at bounding box center [462, 44] width 38 height 19
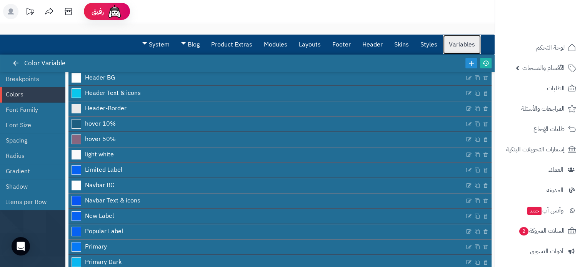
scroll to position [199, 0]
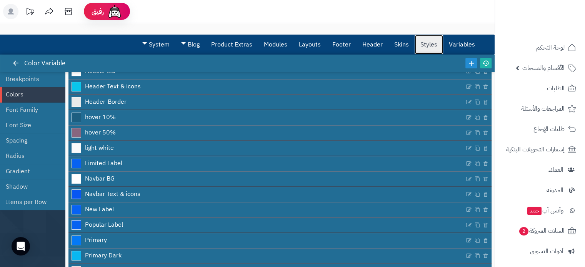
click at [428, 40] on link "Styles" at bounding box center [429, 44] width 28 height 19
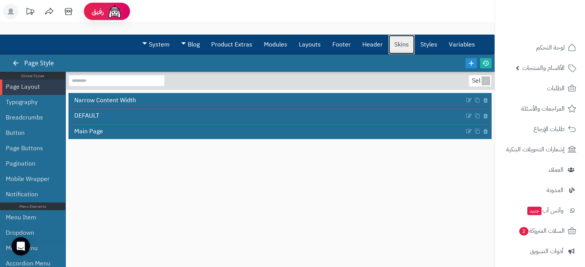
click at [401, 44] on link "Skins" at bounding box center [402, 44] width 26 height 19
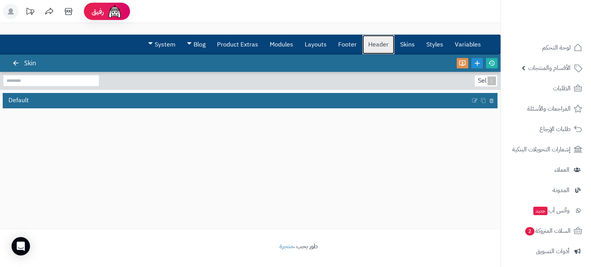
click at [378, 45] on link "Header" at bounding box center [378, 44] width 32 height 19
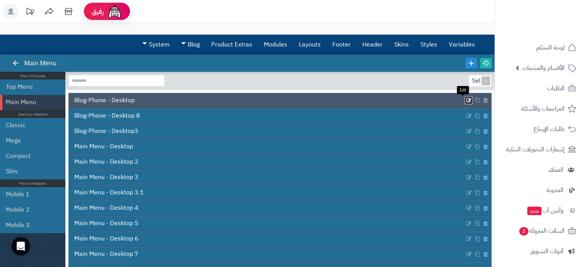
click at [466, 100] on icon at bounding box center [469, 100] width 6 height 7
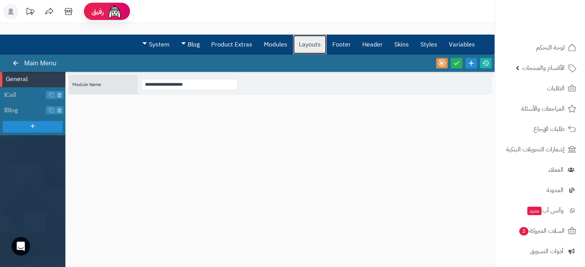
click at [319, 42] on link "Layouts" at bounding box center [309, 44] width 33 height 19
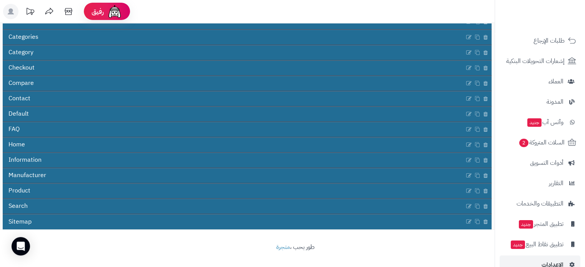
scroll to position [105, 0]
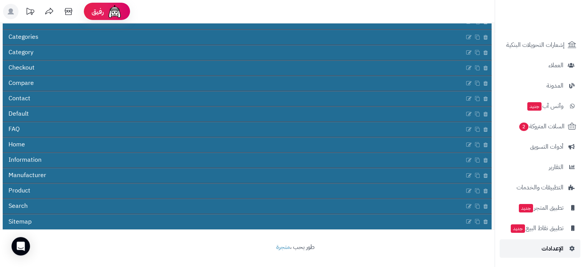
click at [536, 250] on link "الإعدادات" at bounding box center [540, 249] width 81 height 18
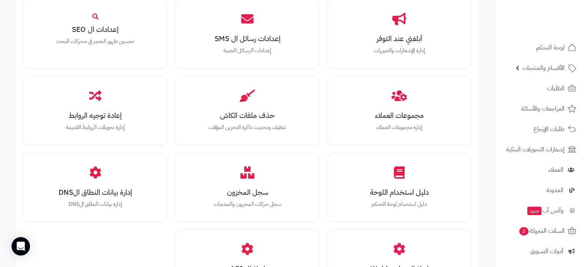
scroll to position [825, 0]
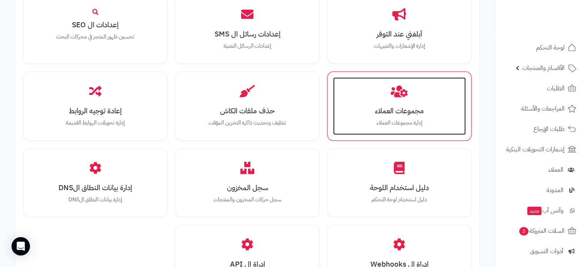
click at [398, 119] on p "إدارة مجموعات العملاء" at bounding box center [399, 123] width 117 height 8
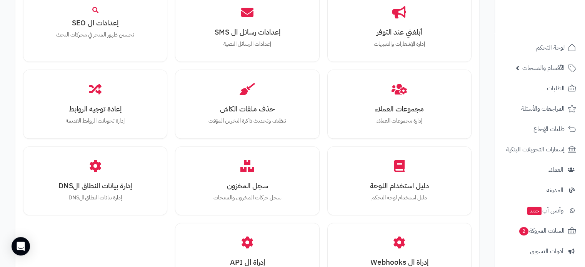
scroll to position [105, 0]
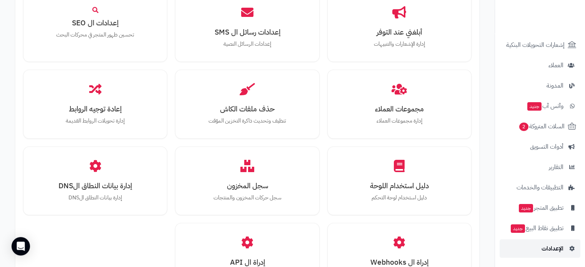
click at [541, 248] on link "الإعدادات" at bounding box center [540, 249] width 81 height 18
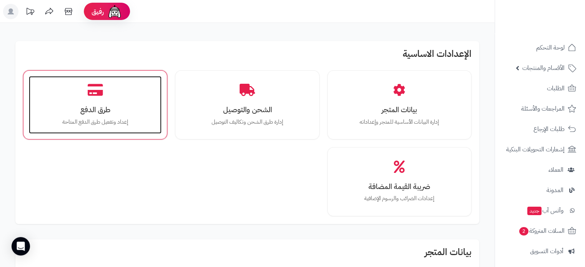
click at [111, 110] on h3 "طرق الدفع" at bounding box center [95, 110] width 117 height 8
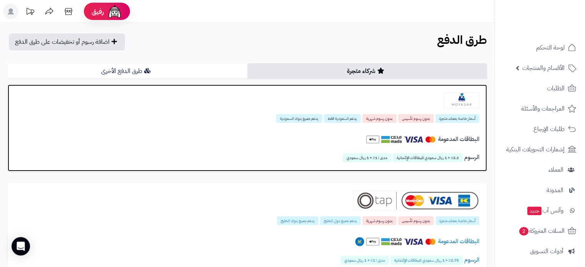
click at [263, 131] on div "البطاقات المدعومة" at bounding box center [247, 141] width 464 height 27
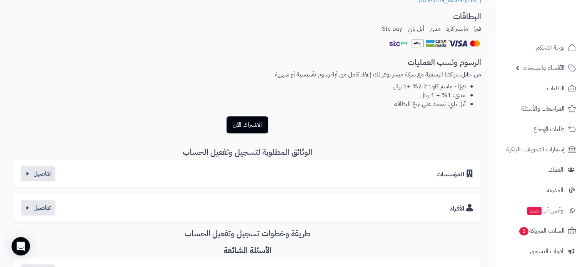
scroll to position [239, 0]
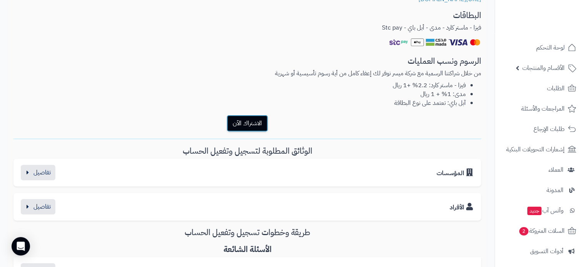
click at [263, 126] on button "الاشتراك الآن" at bounding box center [248, 123] width 42 height 17
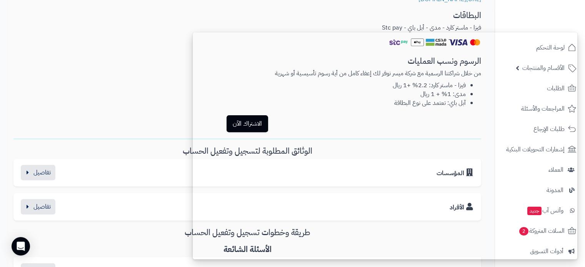
click at [114, 95] on li "مدى: 1% + 1 ريال" at bounding box center [239, 94] width 453 height 9
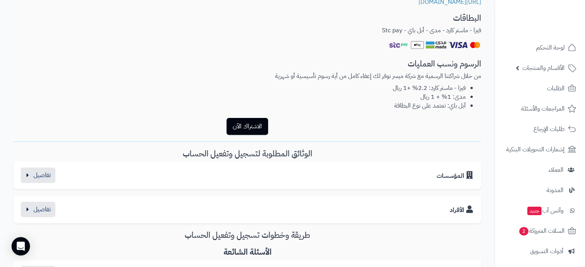
scroll to position [237, 0]
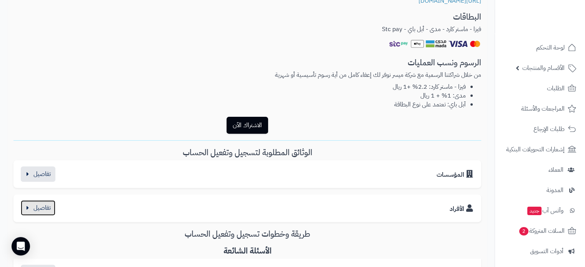
click at [33, 204] on button "button" at bounding box center [38, 207] width 35 height 15
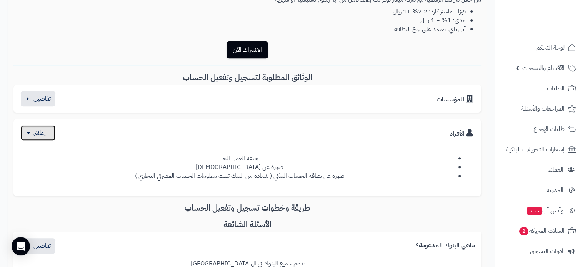
scroll to position [313, 0]
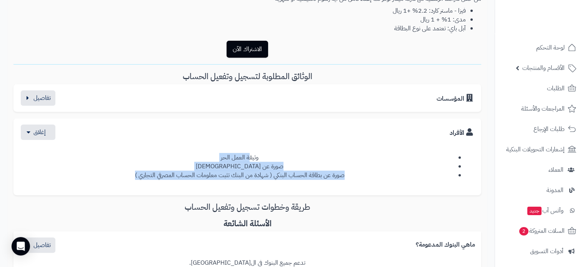
drag, startPoint x: 248, startPoint y: 149, endPoint x: 127, endPoint y: 183, distance: 125.9
click at [127, 183] on div "وثيقة العمل الحر صورة عن الهوية صورة عن بطاقة الحساب البنكي ( شهادة من البنك تث…" at bounding box center [248, 164] width 456 height 49
click at [127, 182] on div "وثيقة العمل الحر صورة عن الهوية صورة عن بطاقة الحساب البنكي ( شهادة من البنك تث…" at bounding box center [248, 164] width 456 height 49
drag, startPoint x: 129, startPoint y: 180, endPoint x: 369, endPoint y: 158, distance: 241.2
click at [369, 158] on div "وثيقة العمل الحر صورة عن الهوية صورة عن بطاقة الحساب البنكي ( شهادة من البنك تث…" at bounding box center [248, 164] width 456 height 49
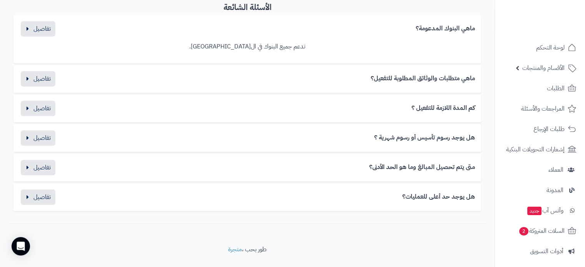
scroll to position [532, 0]
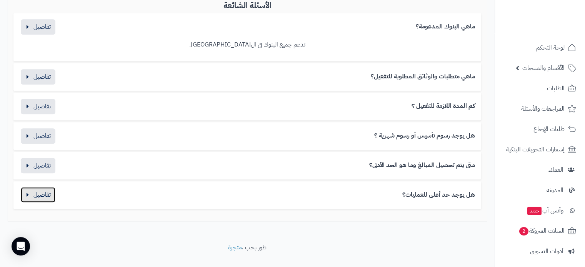
click at [23, 196] on button "button" at bounding box center [38, 194] width 35 height 15
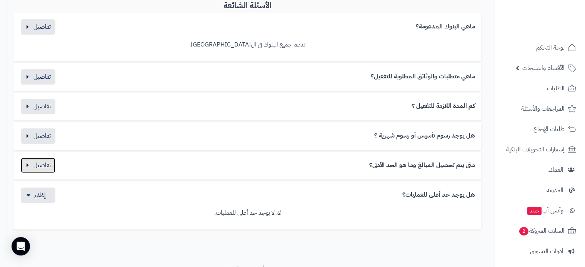
click at [29, 165] on button "button" at bounding box center [38, 165] width 35 height 15
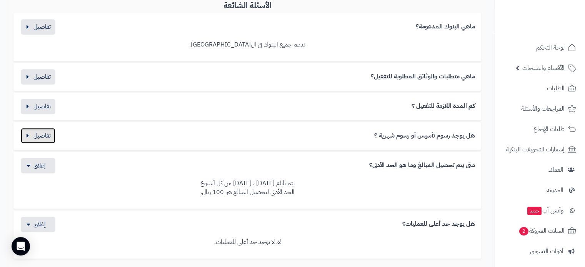
click at [28, 136] on button "button" at bounding box center [38, 135] width 35 height 15
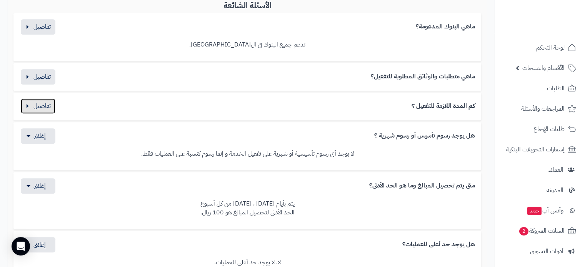
click at [28, 106] on button "button" at bounding box center [38, 106] width 35 height 15
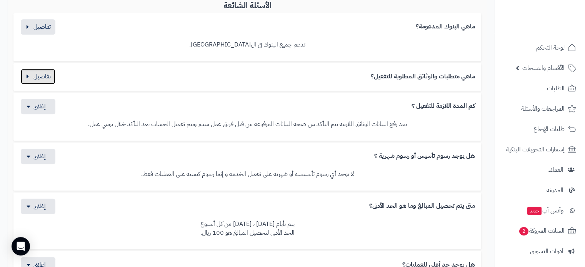
click at [28, 75] on button "button" at bounding box center [38, 76] width 35 height 15
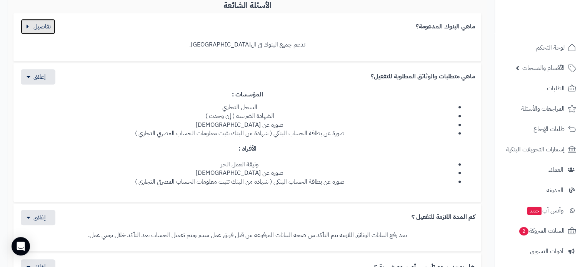
click at [26, 26] on button "button" at bounding box center [38, 26] width 35 height 15
